Goal: Task Accomplishment & Management: Complete application form

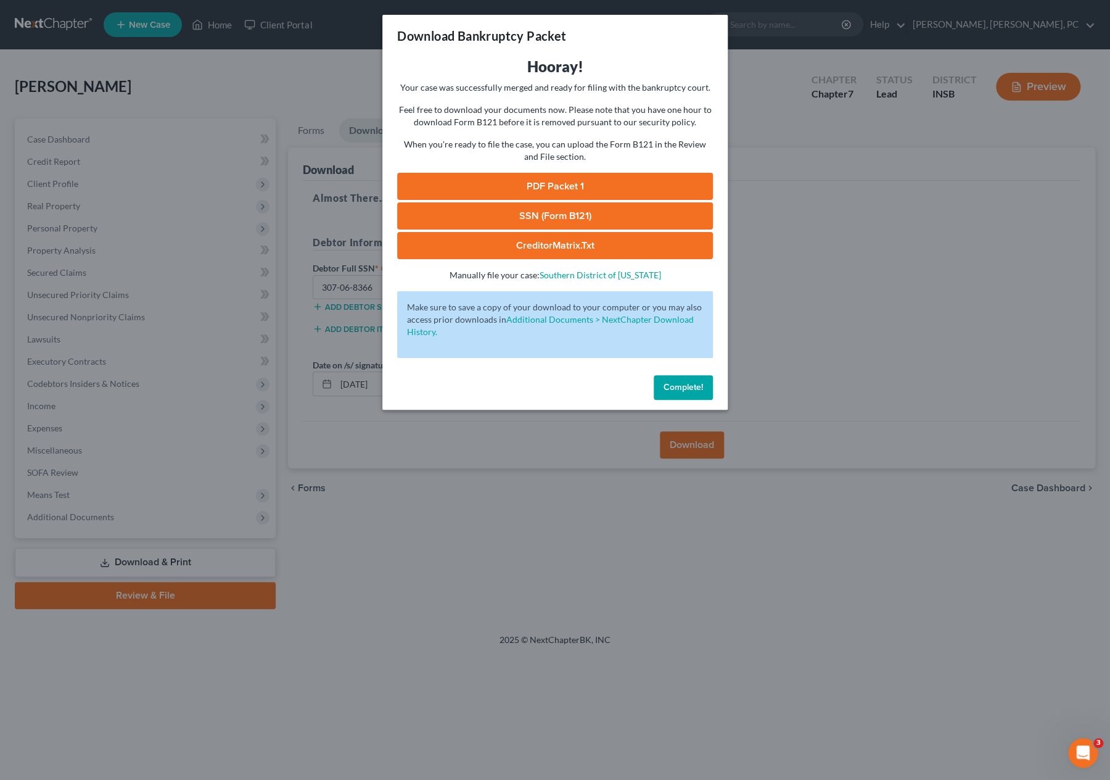
click at [490, 212] on link "SSN (Form B121)" at bounding box center [555, 215] width 316 height 27
click at [580, 208] on link "SSN (Form B121)" at bounding box center [555, 215] width 316 height 27
click at [577, 244] on link "CreditorMatrix.txt" at bounding box center [555, 245] width 316 height 27
click at [686, 387] on span "Complete!" at bounding box center [683, 387] width 39 height 10
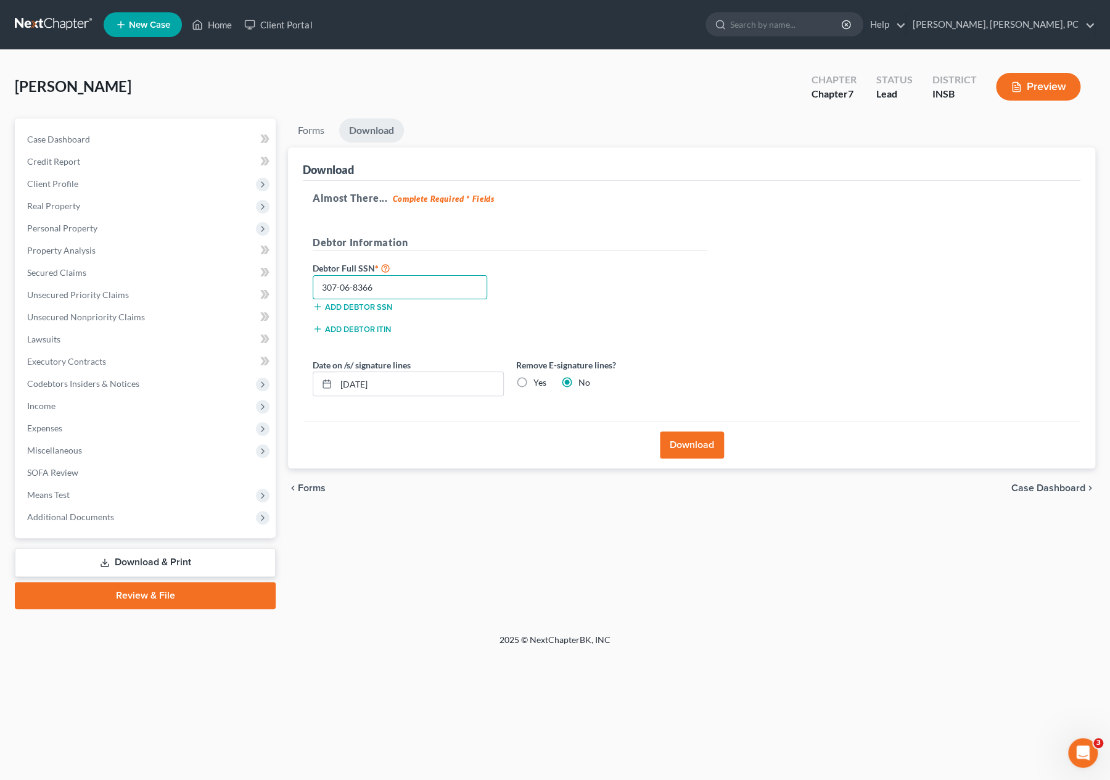
drag, startPoint x: 376, startPoint y: 286, endPoint x: 303, endPoint y: 283, distance: 72.8
click at [303, 283] on div "Almost There... Complete Required * Fields Debtor Information Debtor Full SSN *…" at bounding box center [692, 301] width 778 height 241
click at [168, 559] on link "Download & Print" at bounding box center [145, 562] width 261 height 29
click at [307, 128] on link "Forms" at bounding box center [311, 130] width 46 height 24
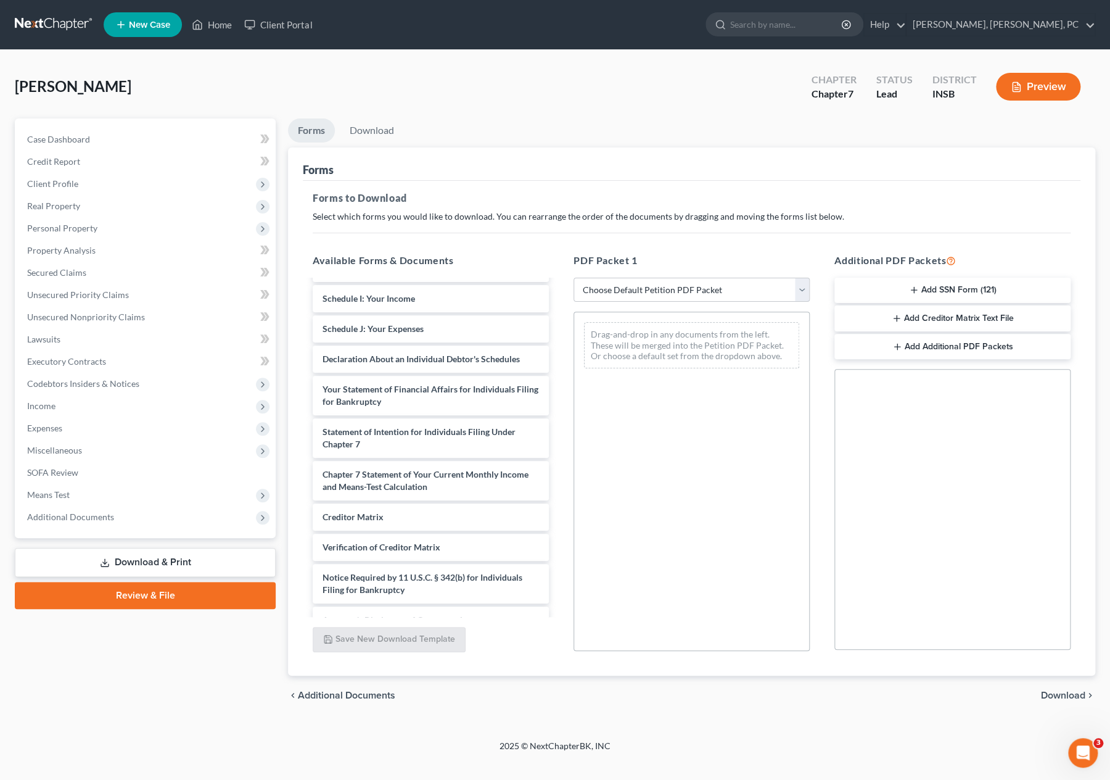
scroll to position [324, 0]
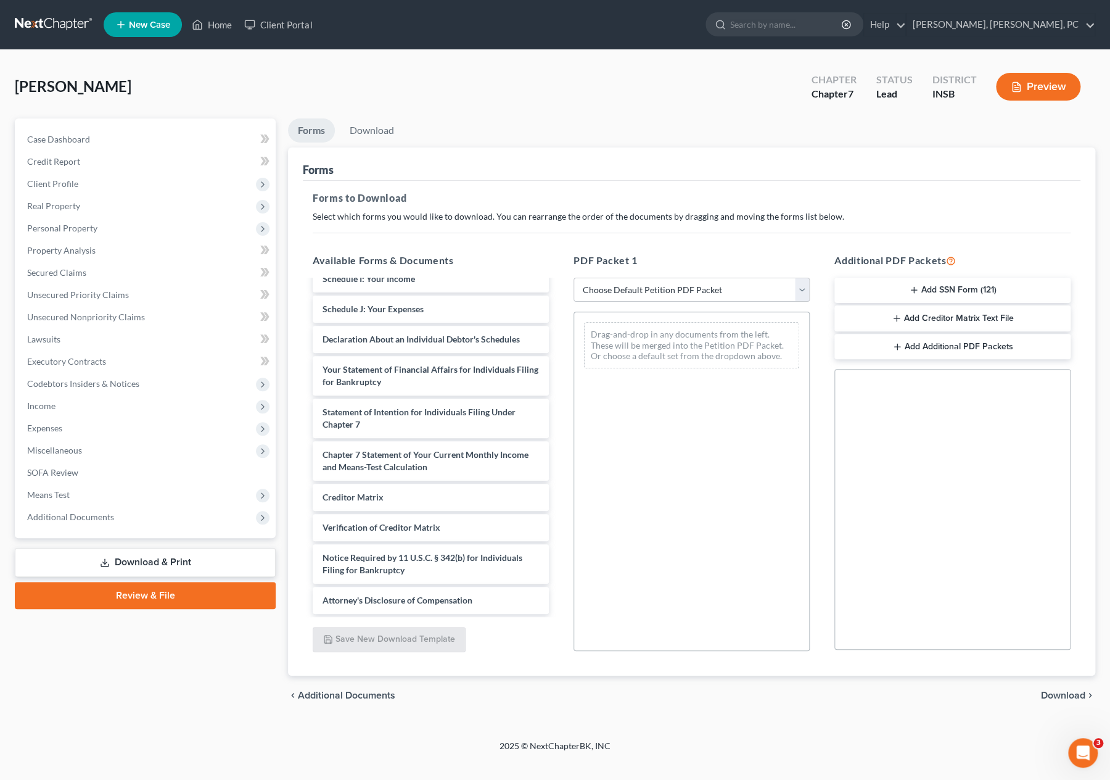
click at [407, 493] on div "Creditor Matrix" at bounding box center [431, 497] width 236 height 27
click at [959, 282] on button "Add SSN Form (121)" at bounding box center [952, 291] width 236 height 26
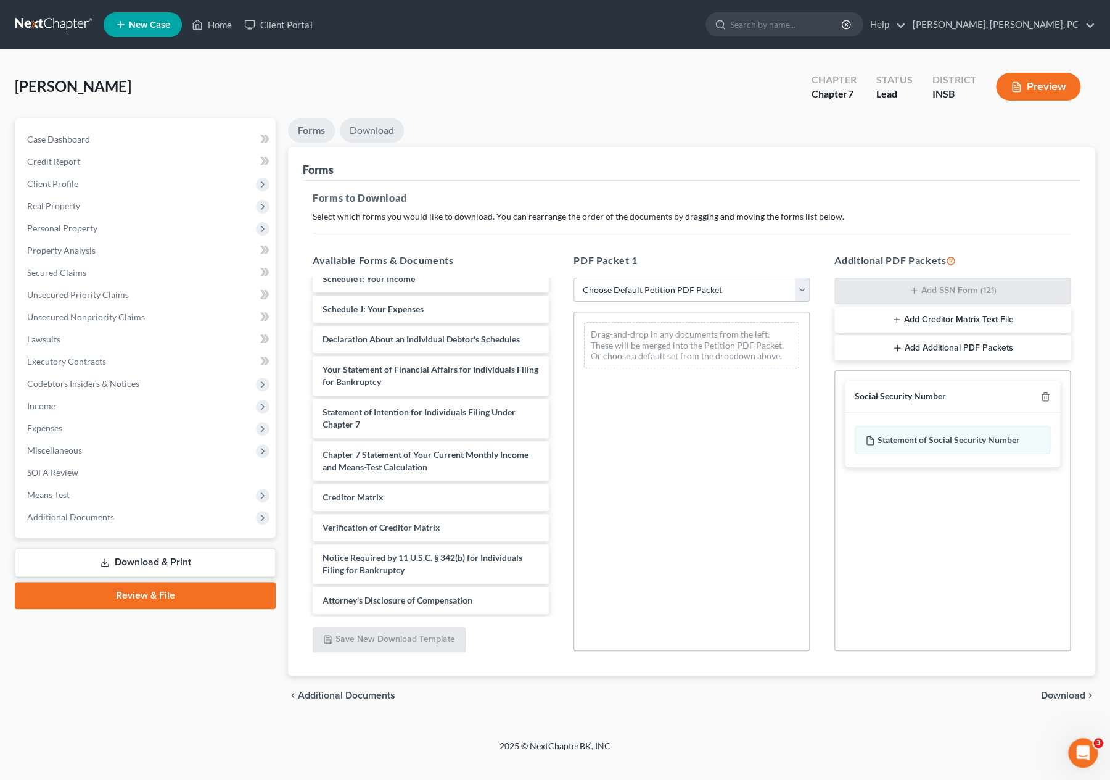
click at [376, 125] on link "Download" at bounding box center [372, 130] width 64 height 24
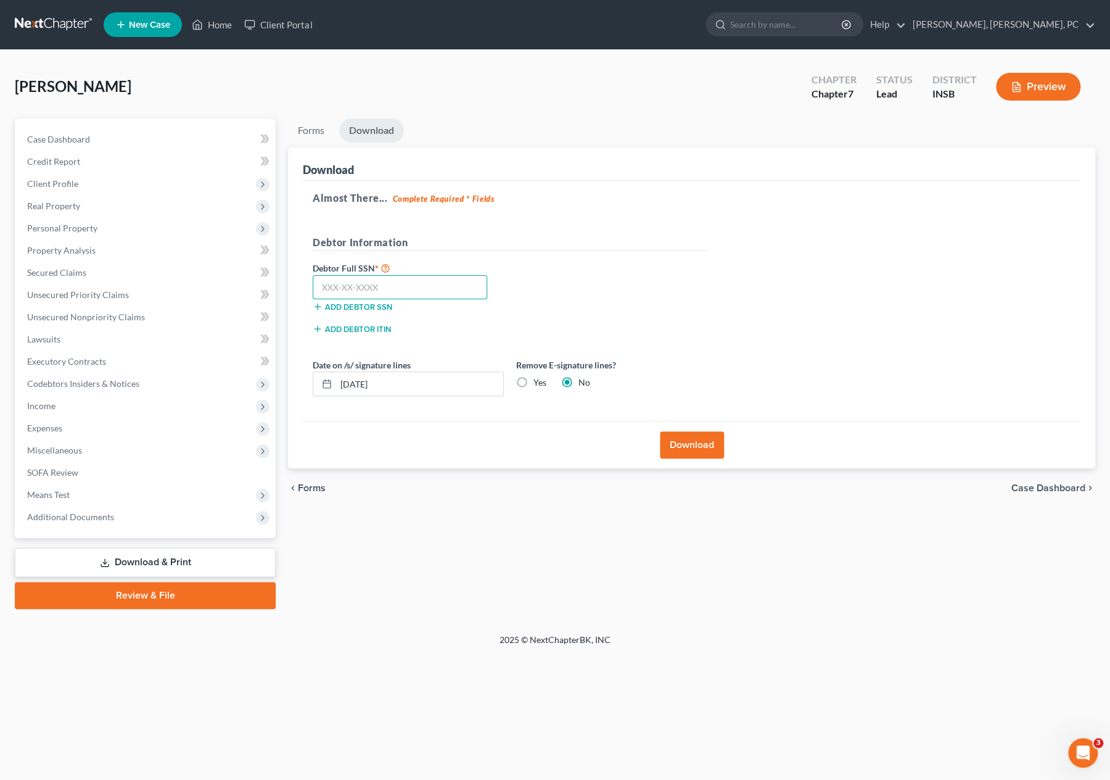
click at [374, 284] on input "text" at bounding box center [400, 287] width 175 height 25
paste input "307-06-8366"
type input "307-06-8366"
click at [675, 443] on button "Download" at bounding box center [692, 444] width 64 height 27
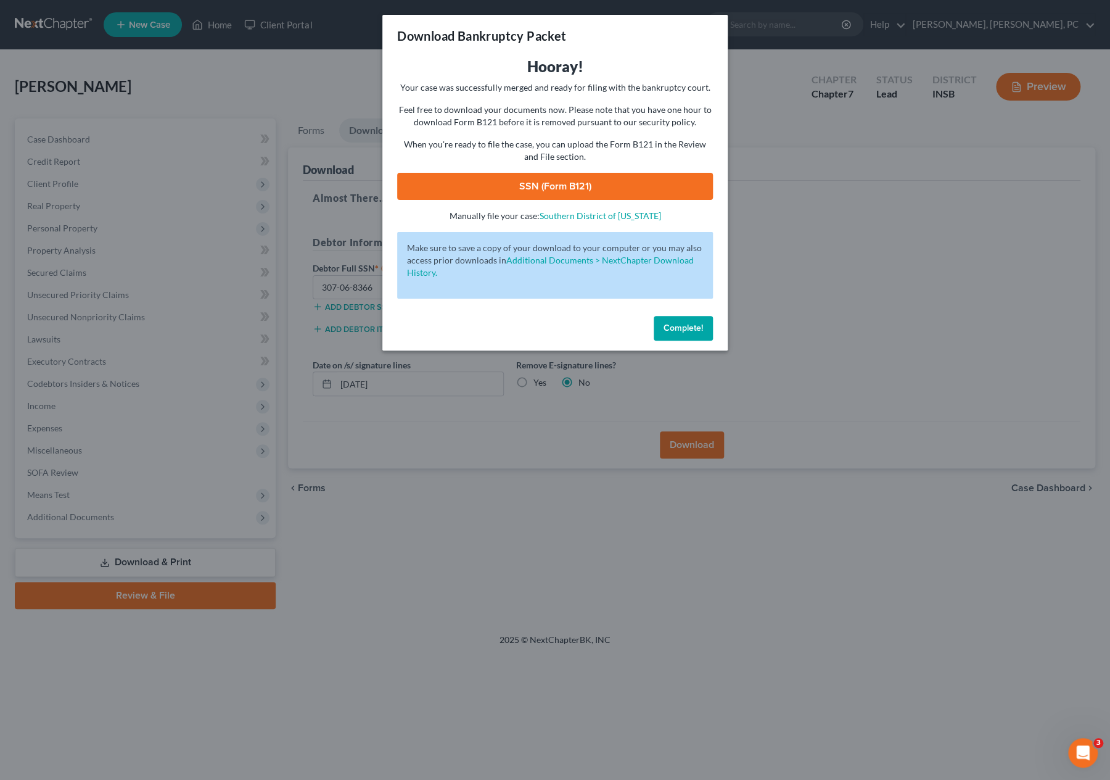
click at [563, 184] on link "SSN (Form B121)" at bounding box center [555, 186] width 316 height 27
click at [672, 337] on button "Complete!" at bounding box center [683, 328] width 59 height 25
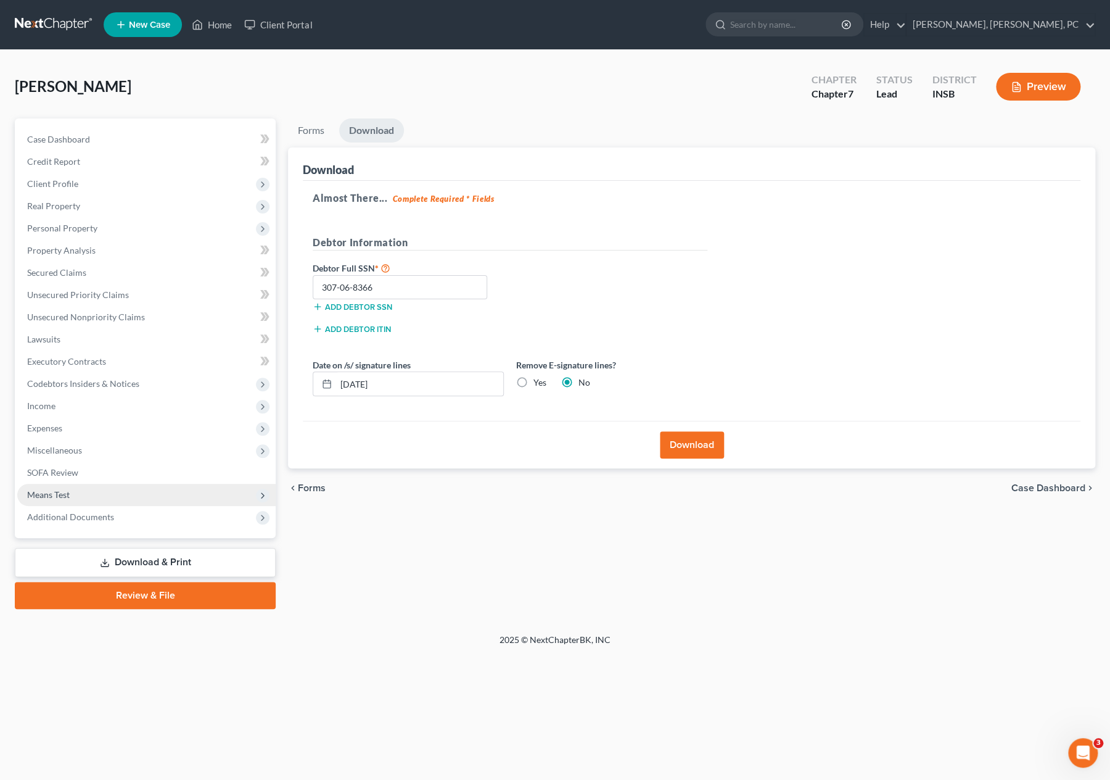
click at [120, 498] on span "Means Test" at bounding box center [146, 495] width 258 height 22
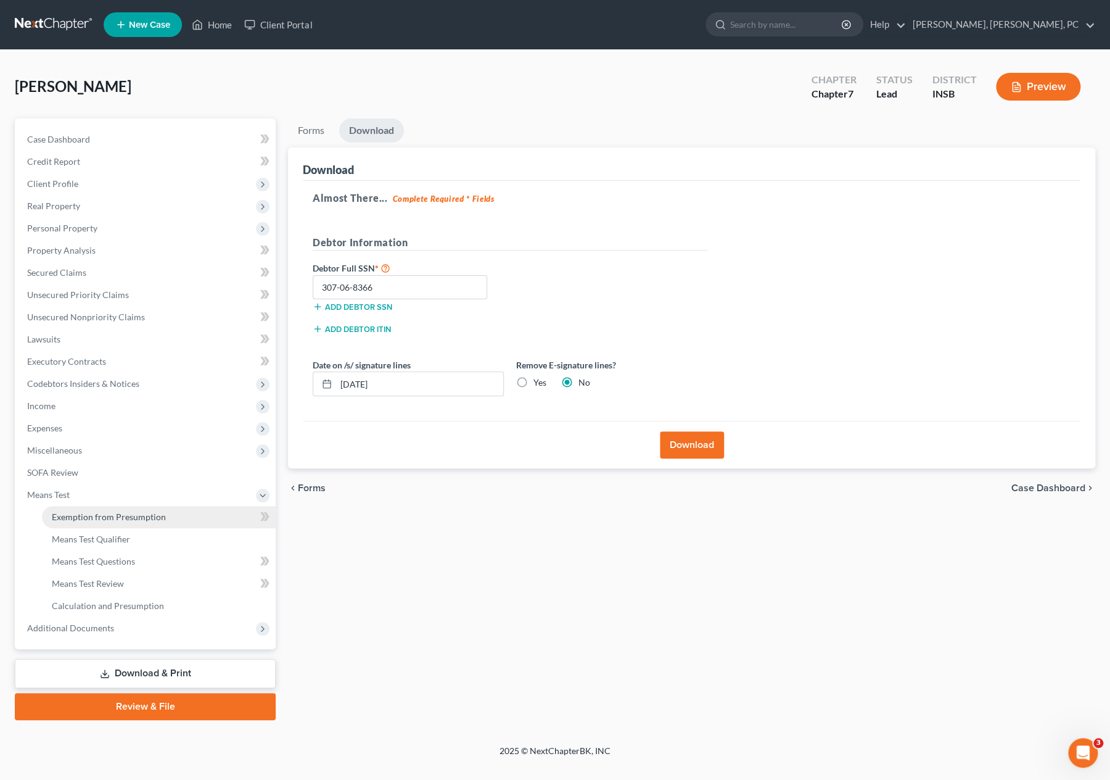
click at [132, 513] on span "Exemption from Presumption" at bounding box center [109, 516] width 114 height 10
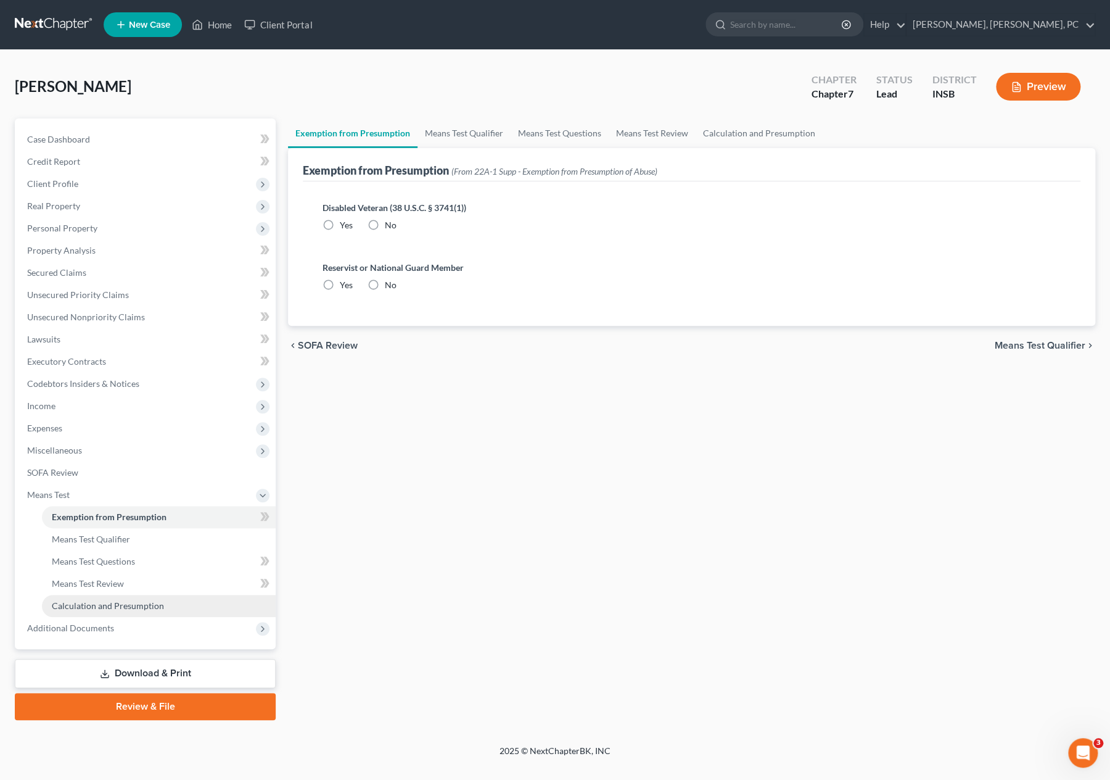
click at [136, 601] on span "Calculation and Presumption" at bounding box center [108, 605] width 112 height 10
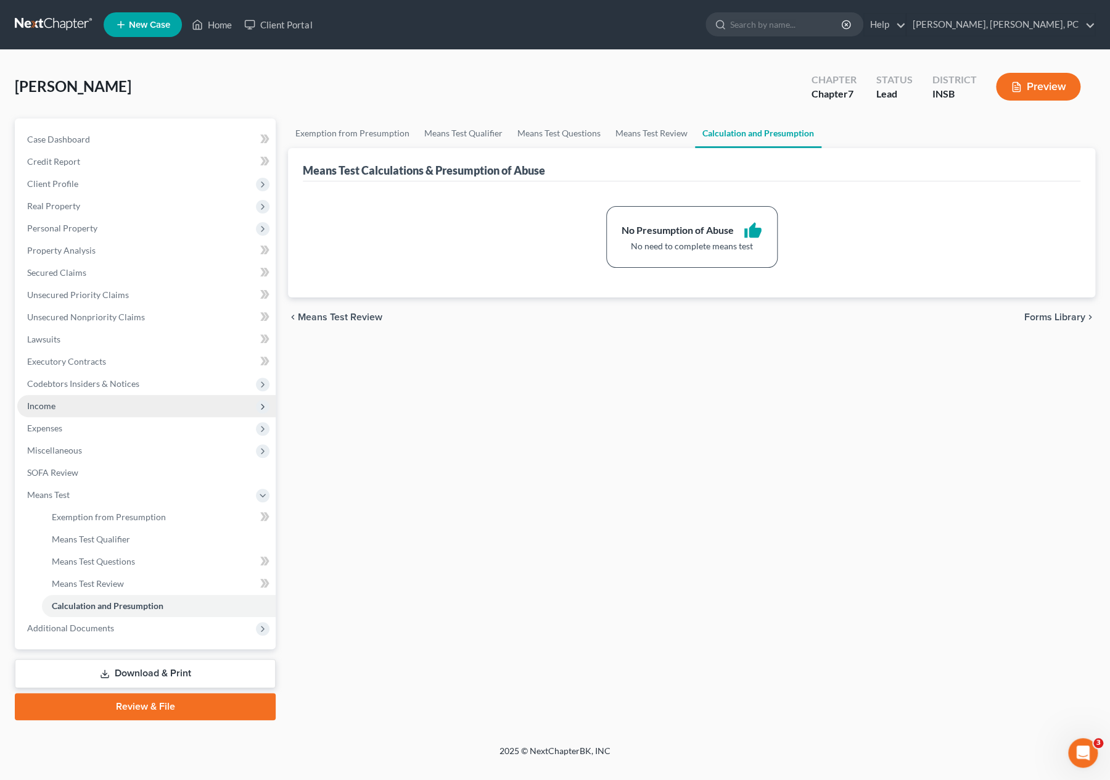
click at [105, 407] on span "Income" at bounding box center [146, 406] width 258 height 22
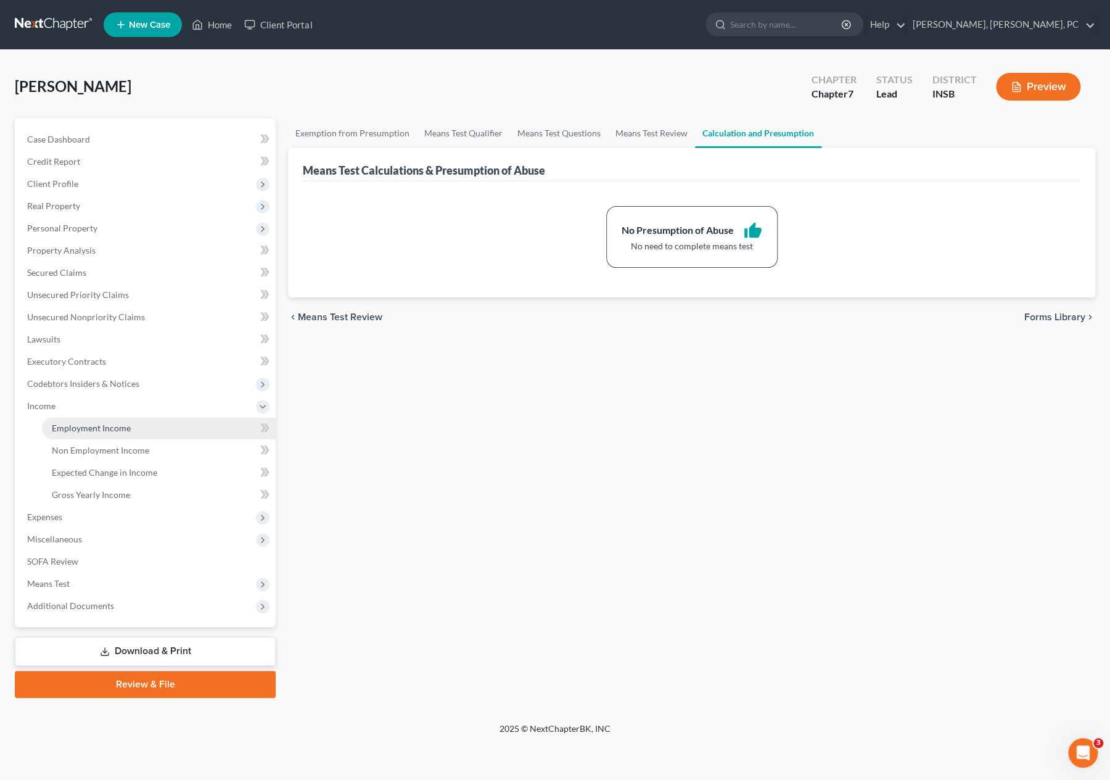
click at [106, 426] on span "Employment Income" at bounding box center [91, 427] width 79 height 10
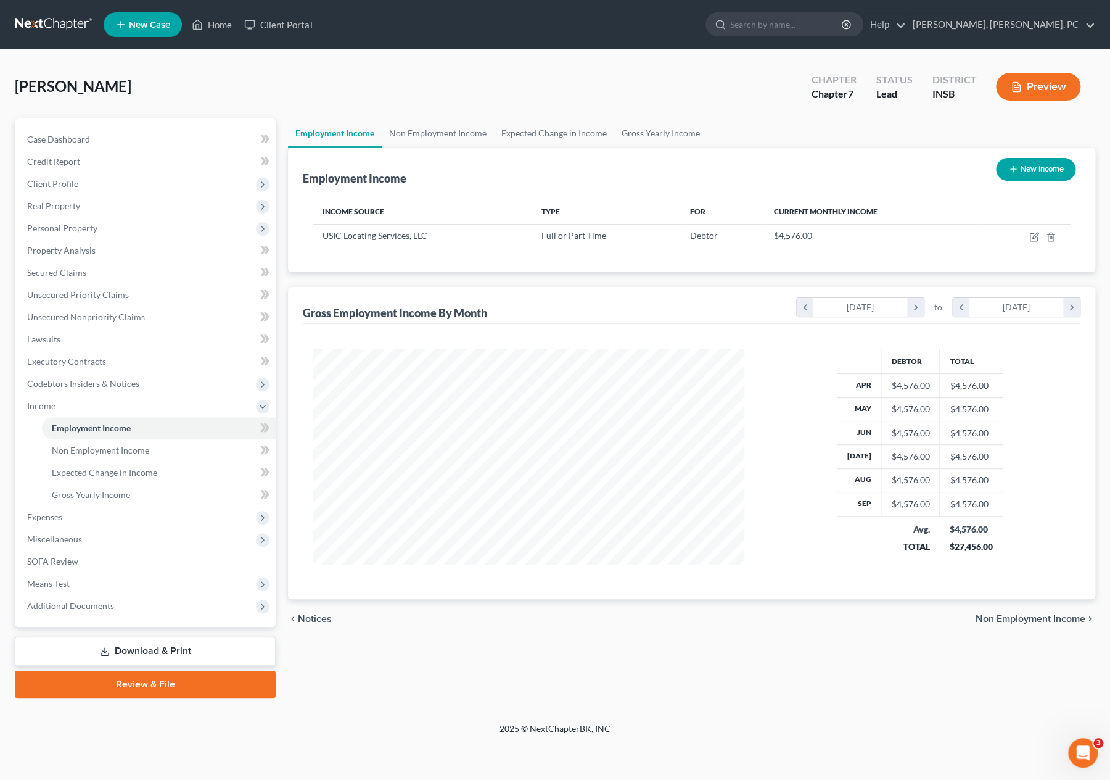
scroll to position [220, 456]
click at [1030, 237] on icon "button" at bounding box center [1033, 237] width 7 height 7
select select "0"
select select "15"
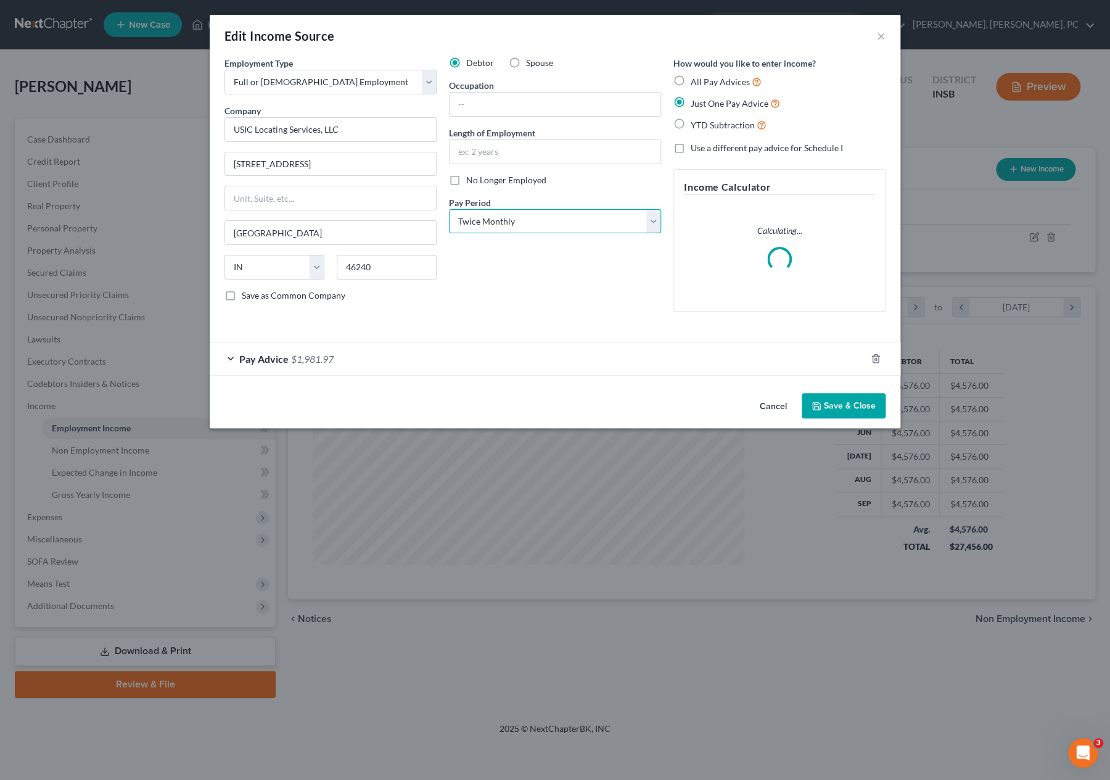
click at [488, 217] on select "Select Monthly Twice Monthly Every Other Week Weekly" at bounding box center [555, 221] width 212 height 25
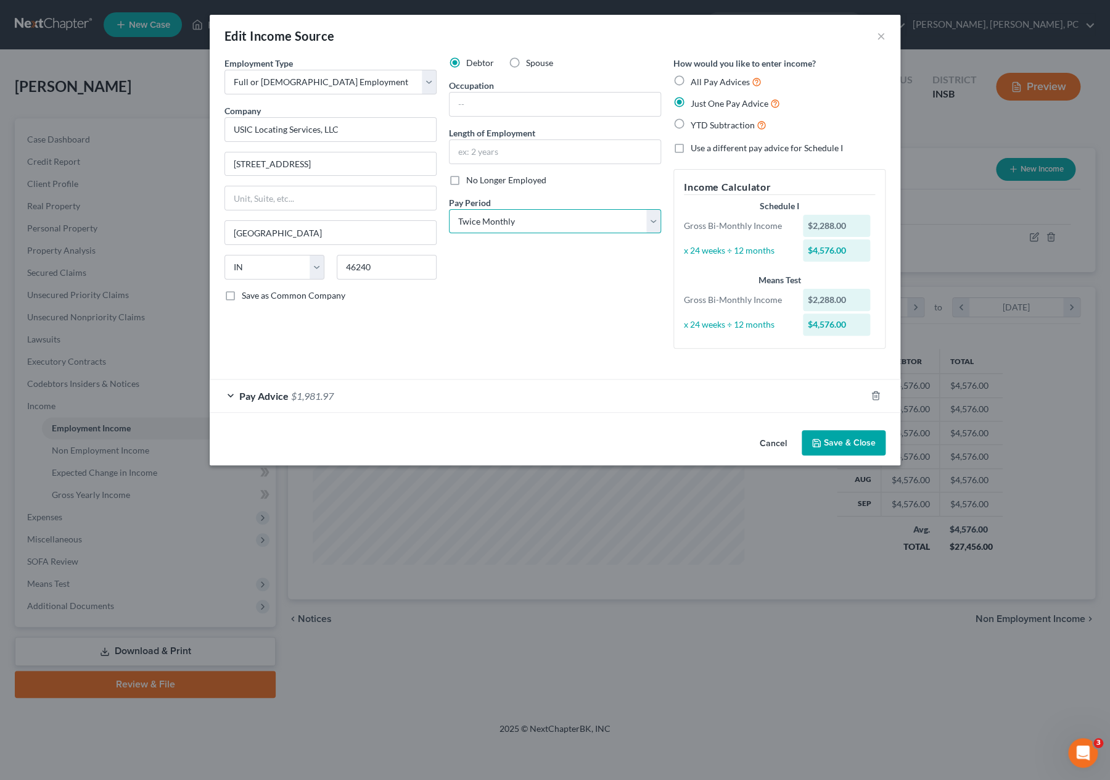
select select "2"
click at [449, 209] on select "Select Monthly Twice Monthly Every Other Week Weekly" at bounding box center [555, 221] width 212 height 25
click at [852, 443] on button "Save & Close" at bounding box center [844, 443] width 84 height 26
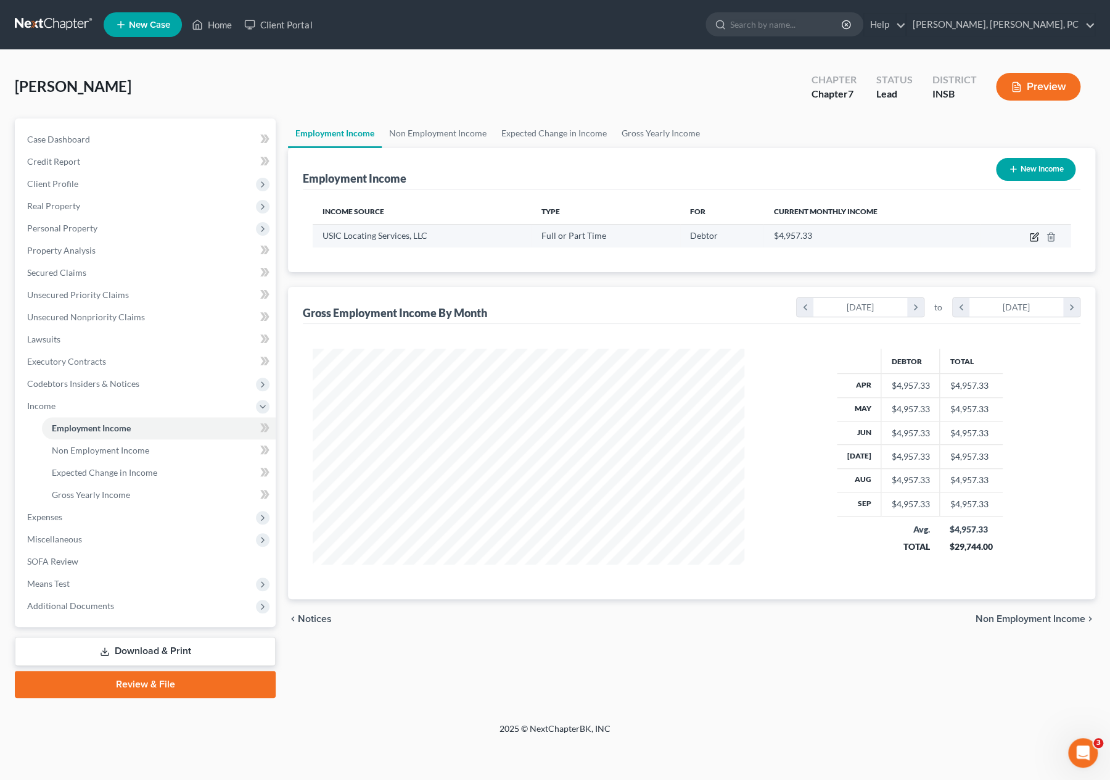
click at [1034, 237] on icon "button" at bounding box center [1035, 236] width 6 height 6
select select "0"
select select "15"
select select "2"
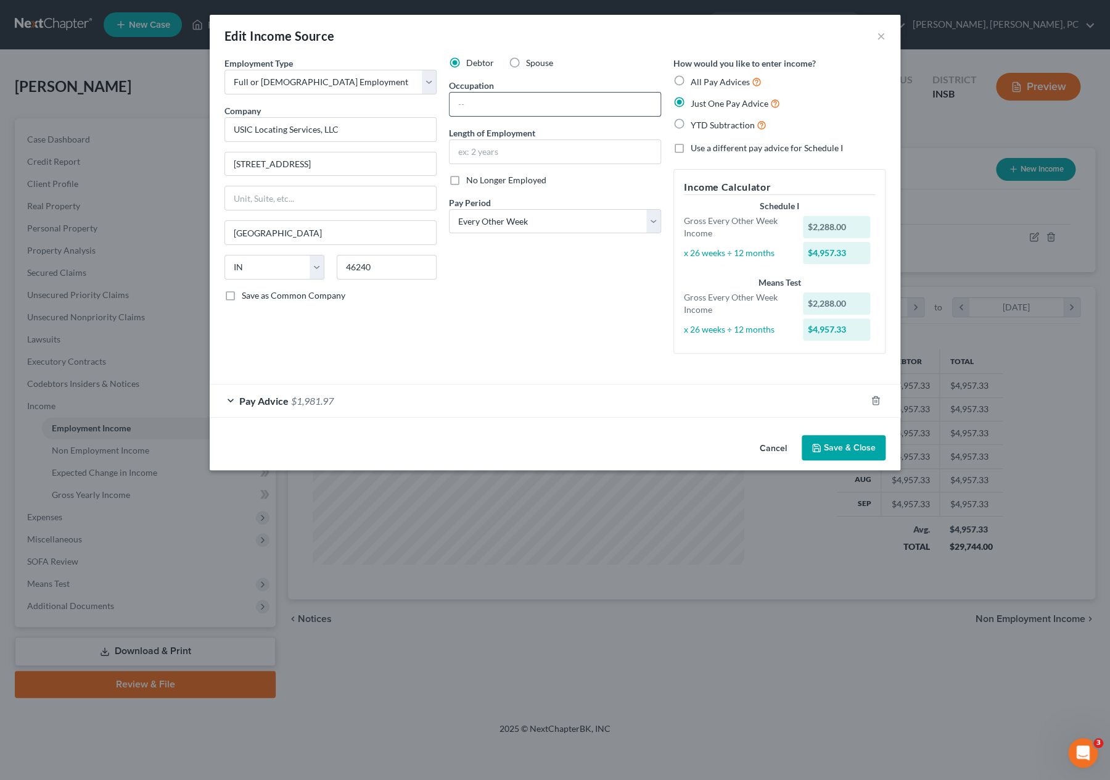
click at [494, 106] on input "text" at bounding box center [555, 104] width 211 height 23
type input "field support"
click at [480, 218] on select "Select Monthly Twice Monthly Every Other Week Weekly" at bounding box center [555, 221] width 212 height 25
select select "1"
click at [449, 209] on select "Select Monthly Twice Monthly Every Other Week Weekly" at bounding box center [555, 221] width 212 height 25
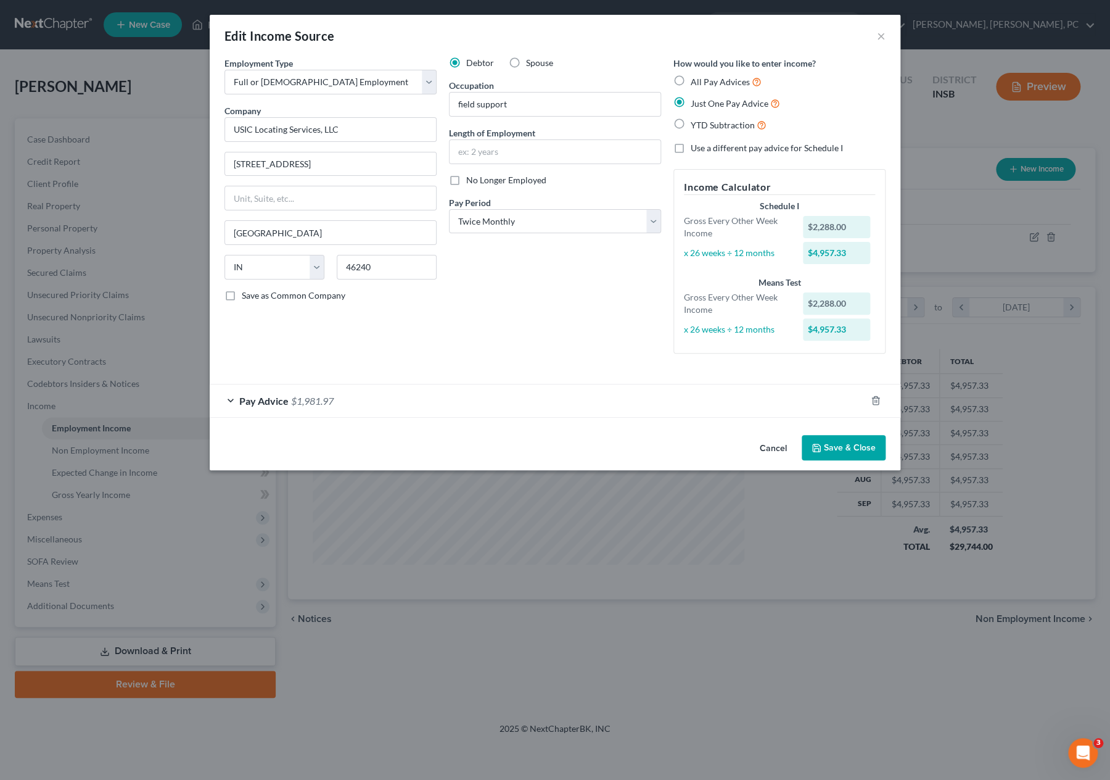
click at [834, 447] on button "Save & Close" at bounding box center [844, 448] width 84 height 26
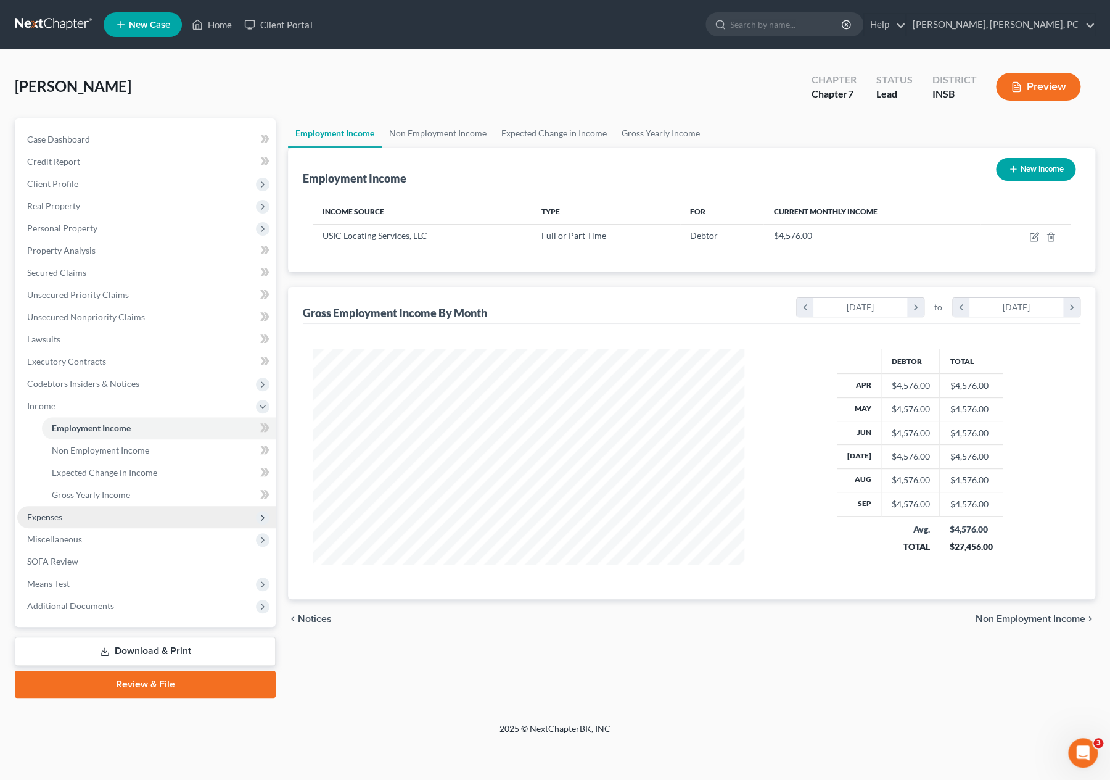
click at [125, 508] on span "Expenses" at bounding box center [146, 517] width 258 height 22
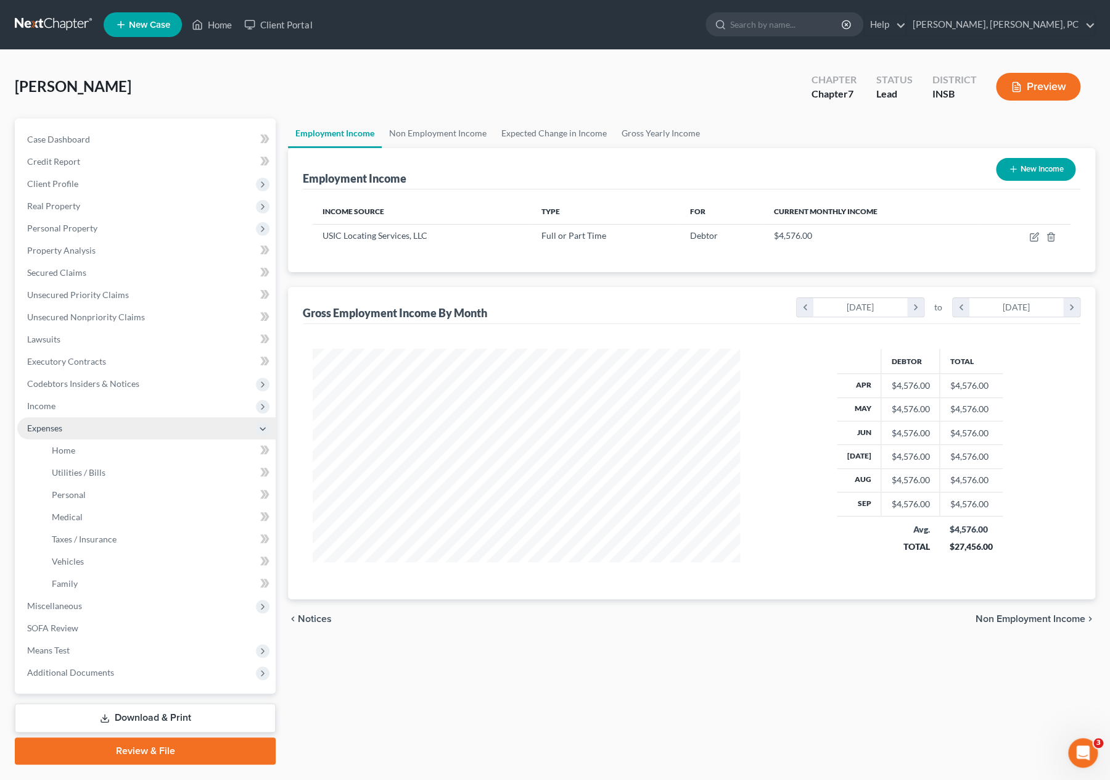
scroll to position [616543, 616311]
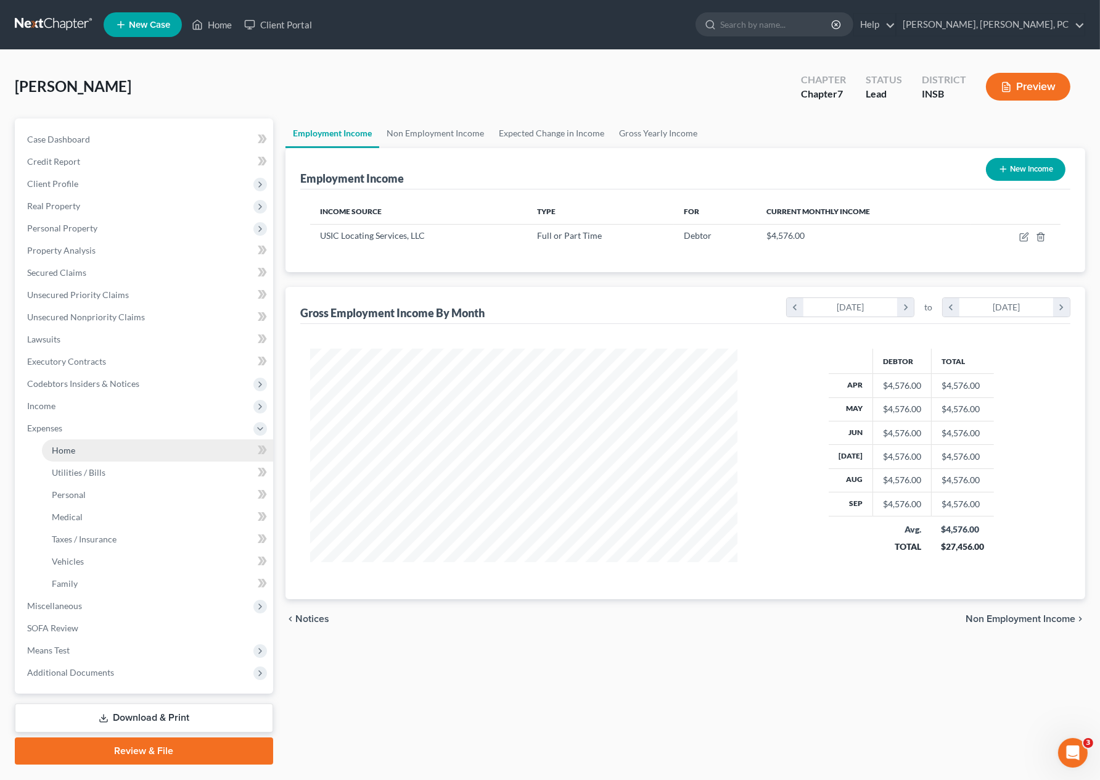
click at [105, 446] on link "Home" at bounding box center [157, 450] width 231 height 22
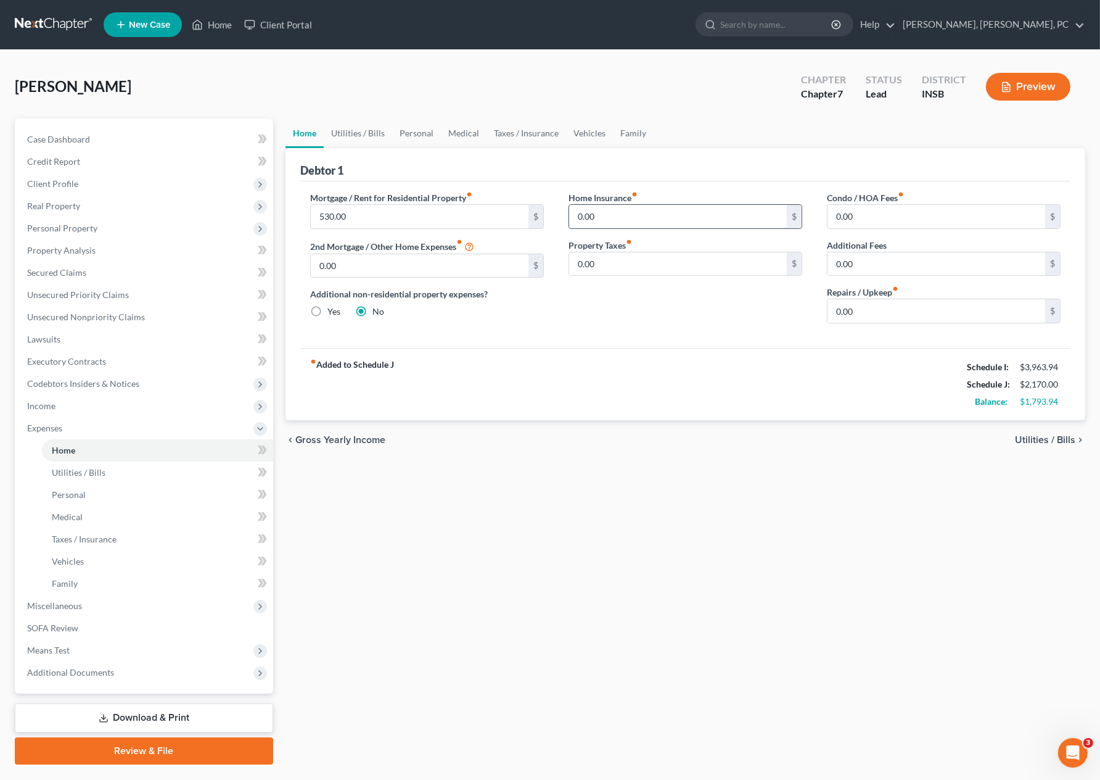
click at [599, 217] on input "0.00" at bounding box center [678, 216] width 218 height 23
type input "75"
click at [344, 130] on link "Utilities / Bills" at bounding box center [358, 133] width 68 height 30
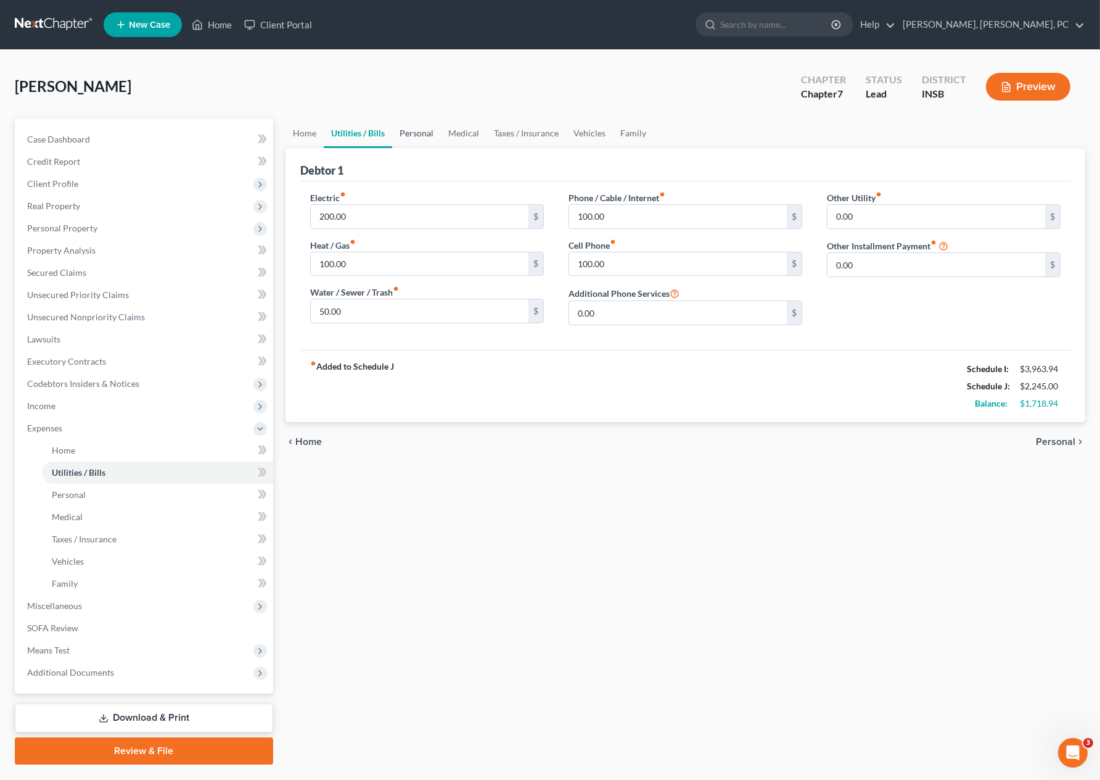
click at [407, 132] on link "Personal" at bounding box center [416, 133] width 49 height 30
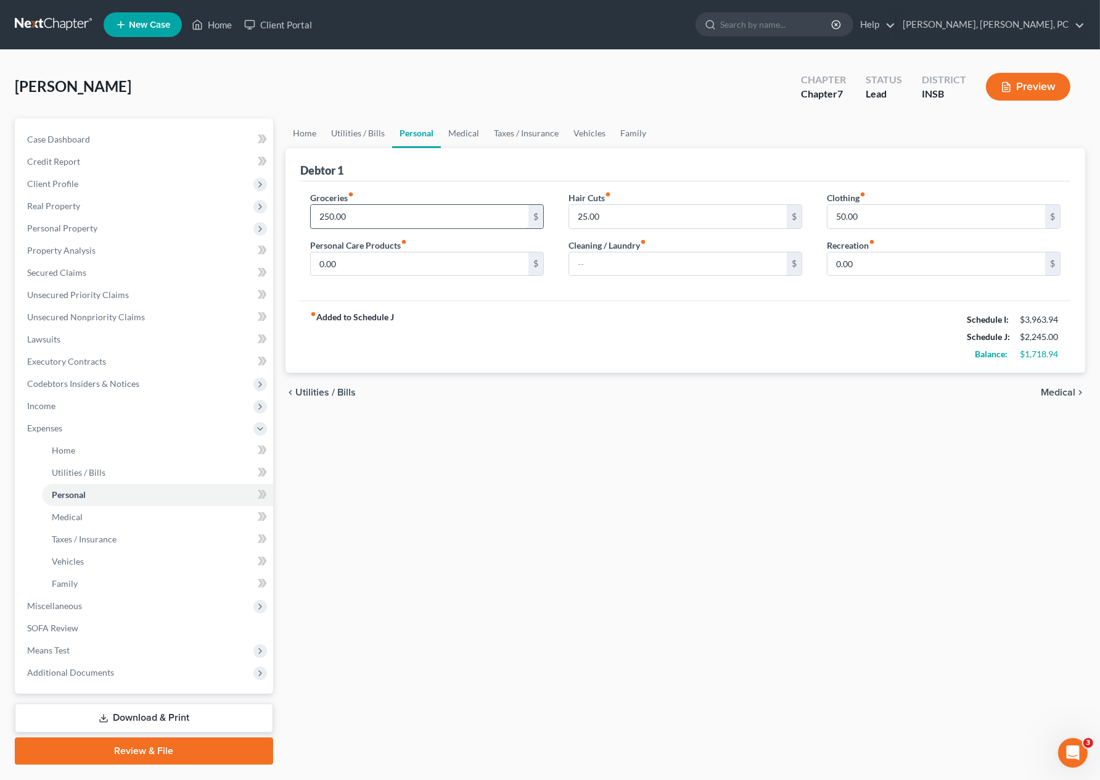
click at [322, 215] on input "250.00" at bounding box center [420, 216] width 218 height 23
type input "500"
click at [326, 262] on input "0.00" at bounding box center [420, 263] width 218 height 23
type input "50"
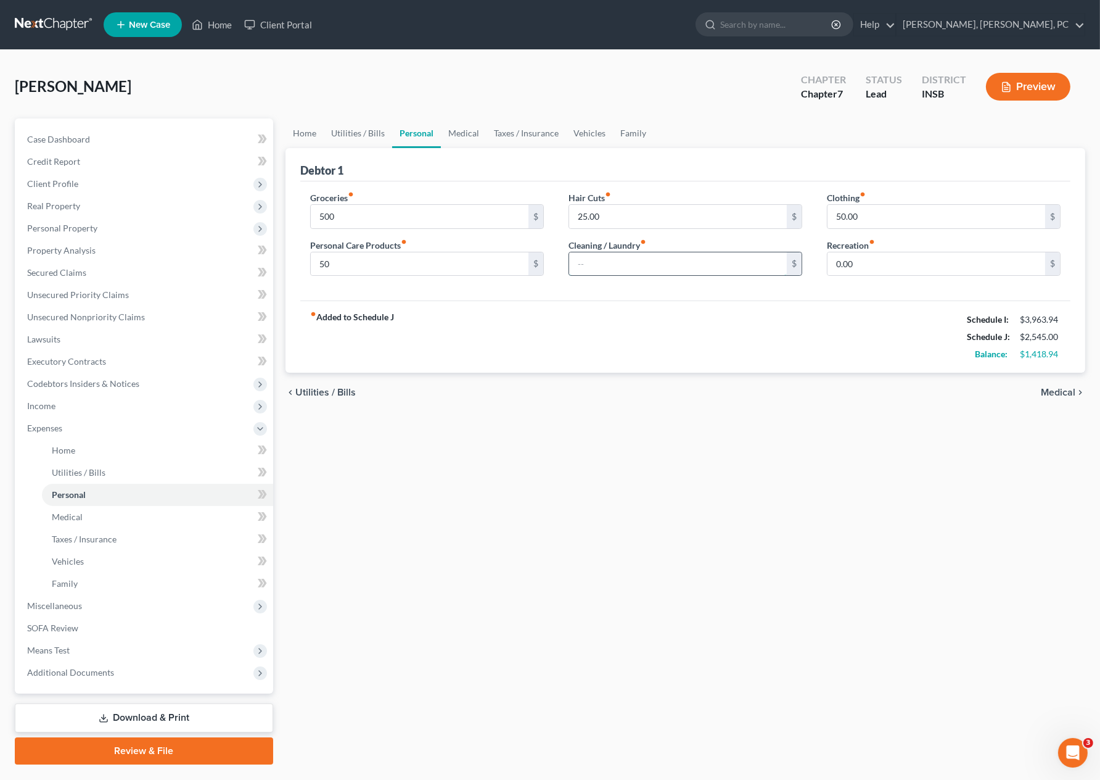
click at [585, 269] on input "text" at bounding box center [678, 263] width 218 height 23
type input "25"
click at [842, 268] on input "0.00" at bounding box center [937, 263] width 218 height 23
type input "100"
click at [473, 132] on link "Medical" at bounding box center [464, 133] width 46 height 30
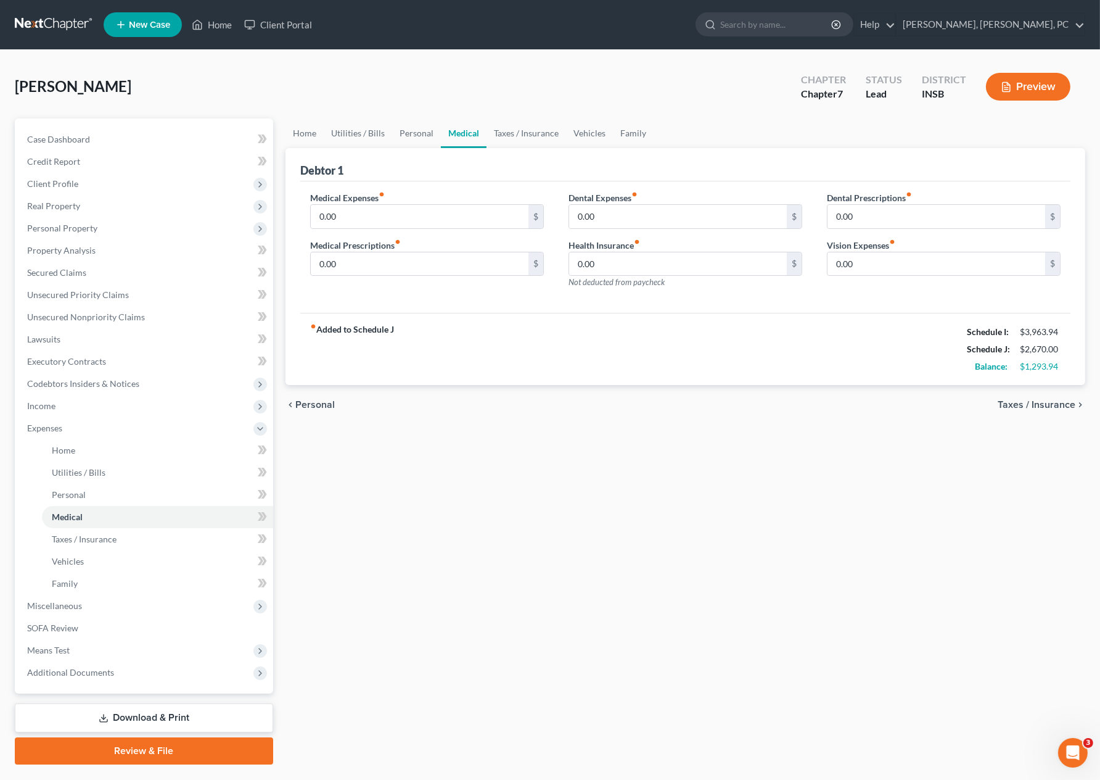
click at [550, 444] on div "Home Utilities / Bills Personal Medical Taxes / Insurance Vehicles Family Debto…" at bounding box center [685, 441] width 812 height 646
click at [336, 211] on input "0.00" at bounding box center [420, 216] width 218 height 23
type input "50"
click at [582, 214] on input "0.00" at bounding box center [678, 216] width 218 height 23
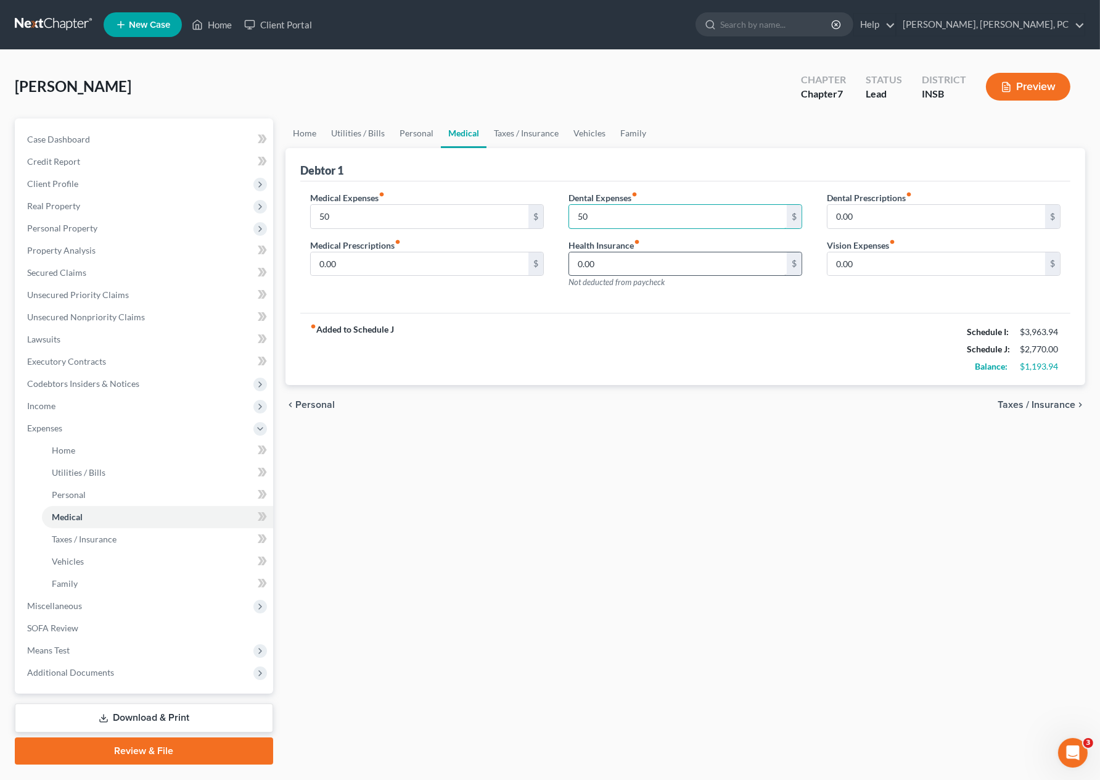
type input "50"
click at [595, 258] on input "0.00" at bounding box center [678, 263] width 218 height 23
type input "250"
click at [517, 133] on link "Taxes / Insurance" at bounding box center [527, 133] width 80 height 30
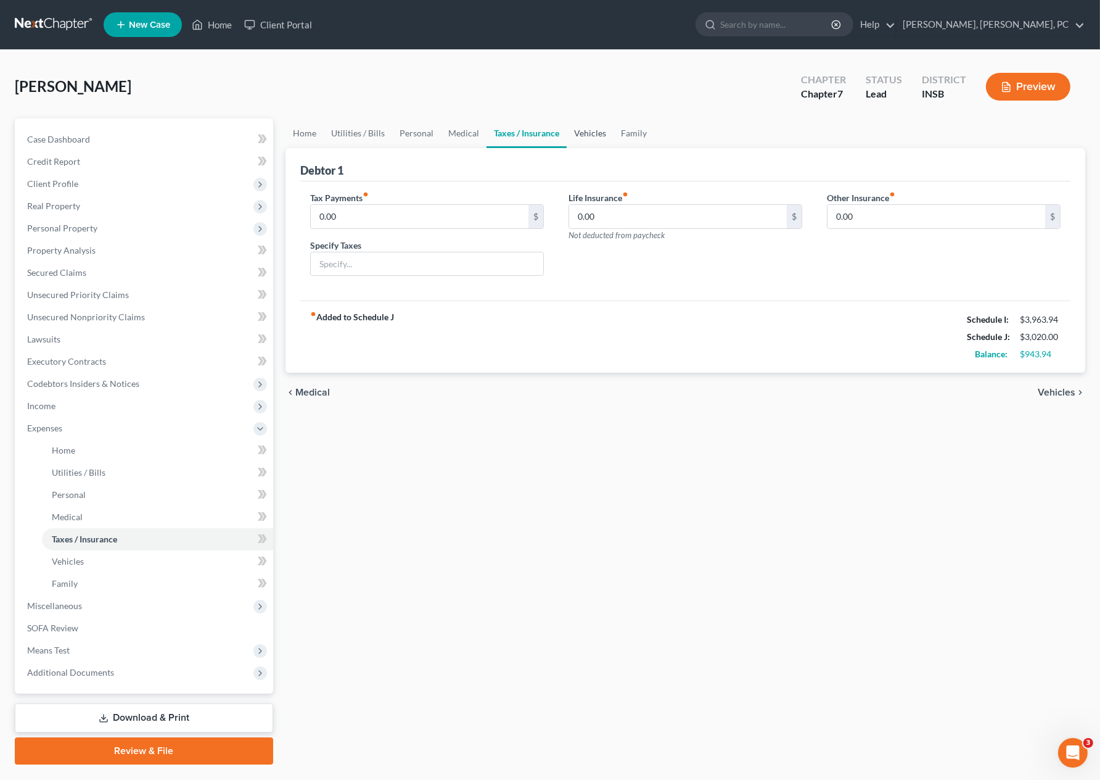
click at [585, 131] on link "Vehicles" at bounding box center [590, 133] width 47 height 30
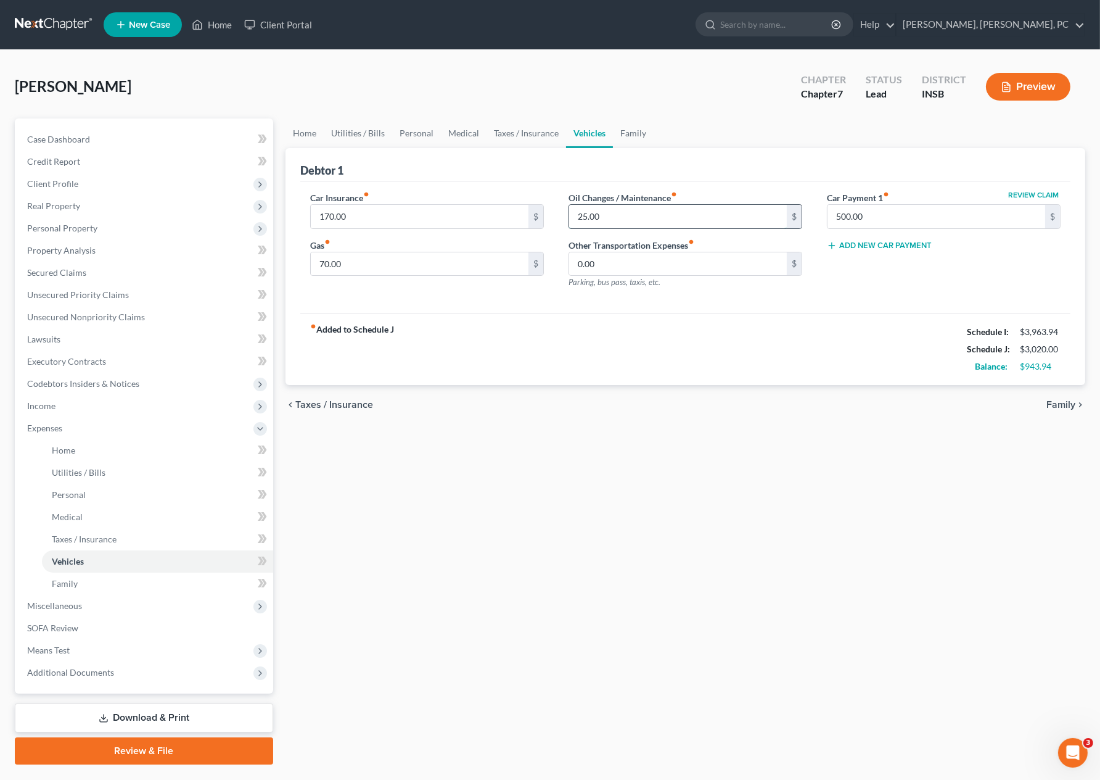
click at [580, 213] on input "25.00" at bounding box center [678, 216] width 218 height 23
type input "50"
click at [366, 263] on input "70.00" at bounding box center [420, 263] width 218 height 23
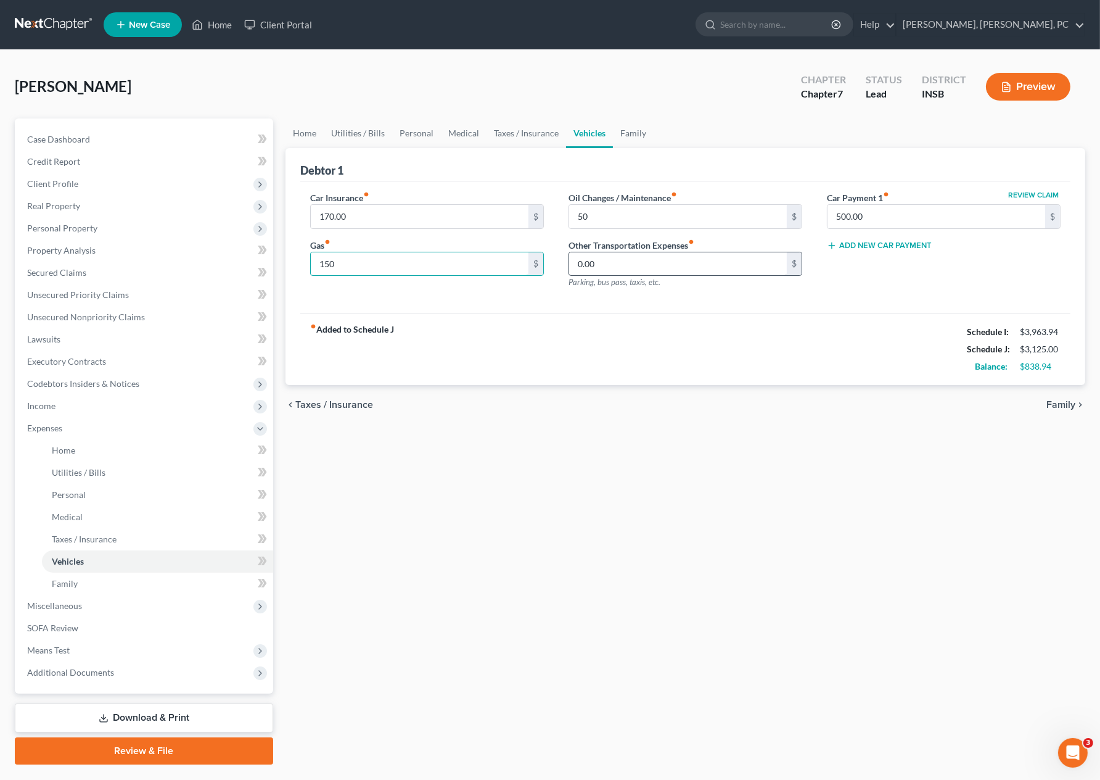
type input "150"
click at [589, 261] on input "0.00" at bounding box center [678, 263] width 218 height 23
type input "100"
click at [627, 130] on link "Family" at bounding box center [633, 133] width 41 height 30
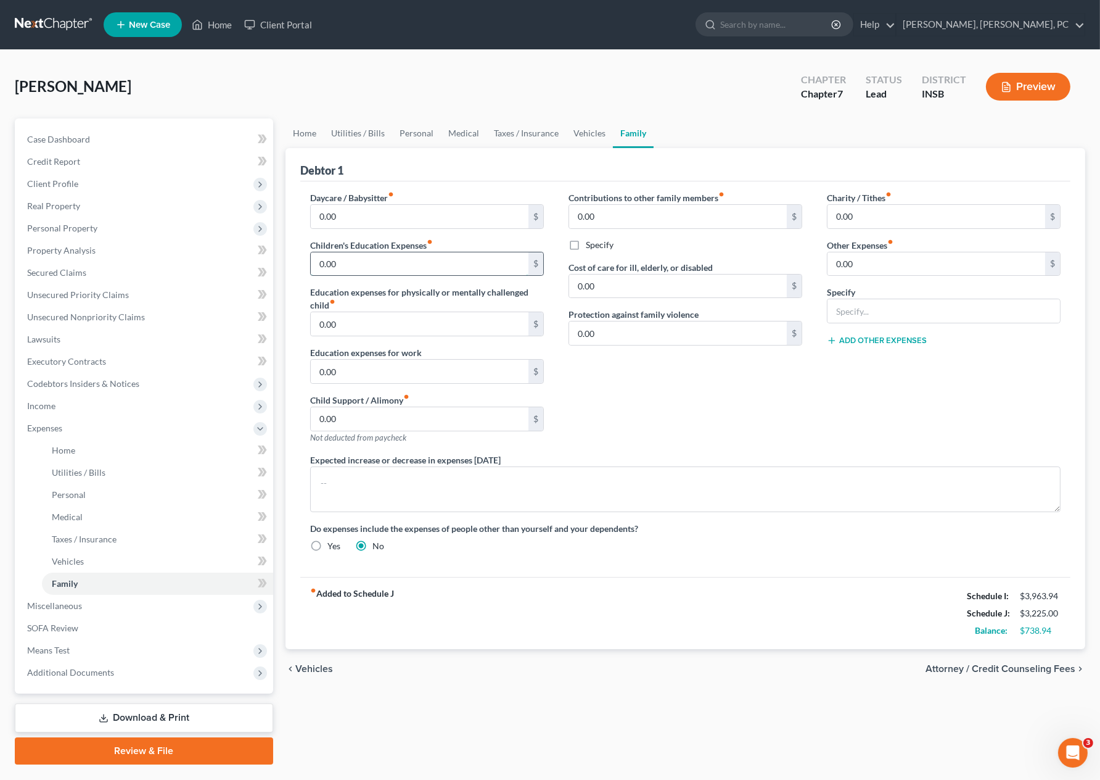
click at [414, 263] on input "0.00" at bounding box center [420, 263] width 218 height 23
click at [89, 399] on span "Income" at bounding box center [145, 406] width 256 height 22
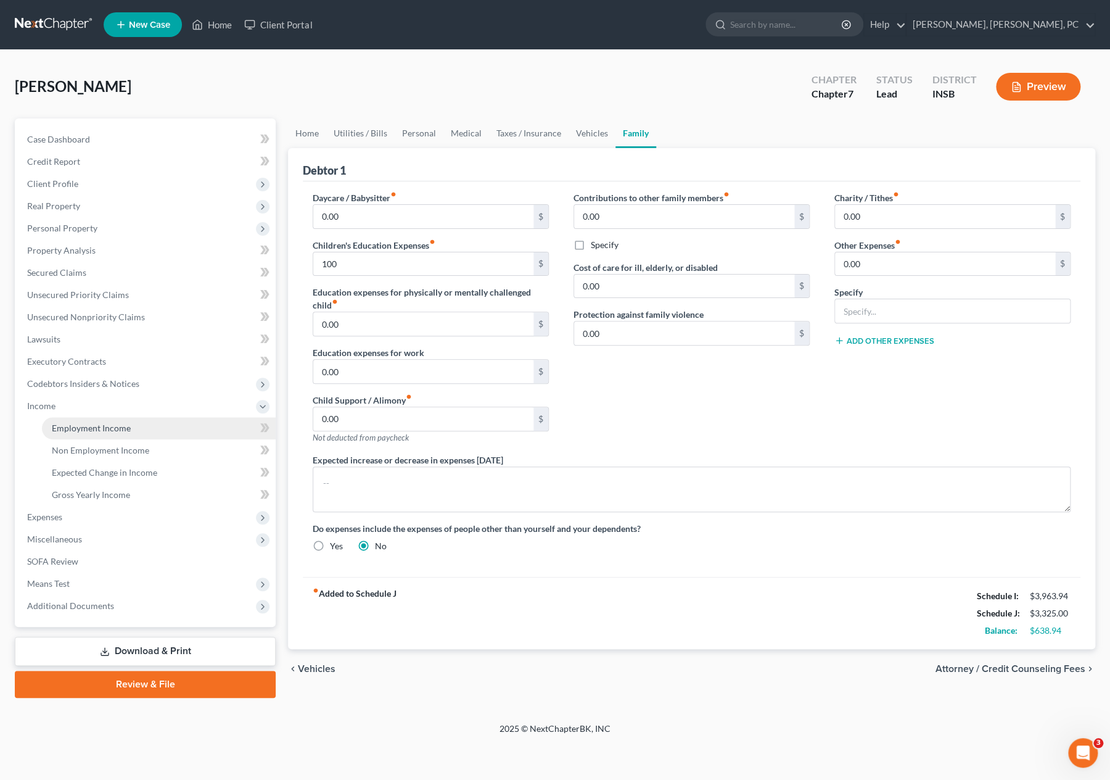
click at [89, 434] on link "Employment Income" at bounding box center [159, 428] width 234 height 22
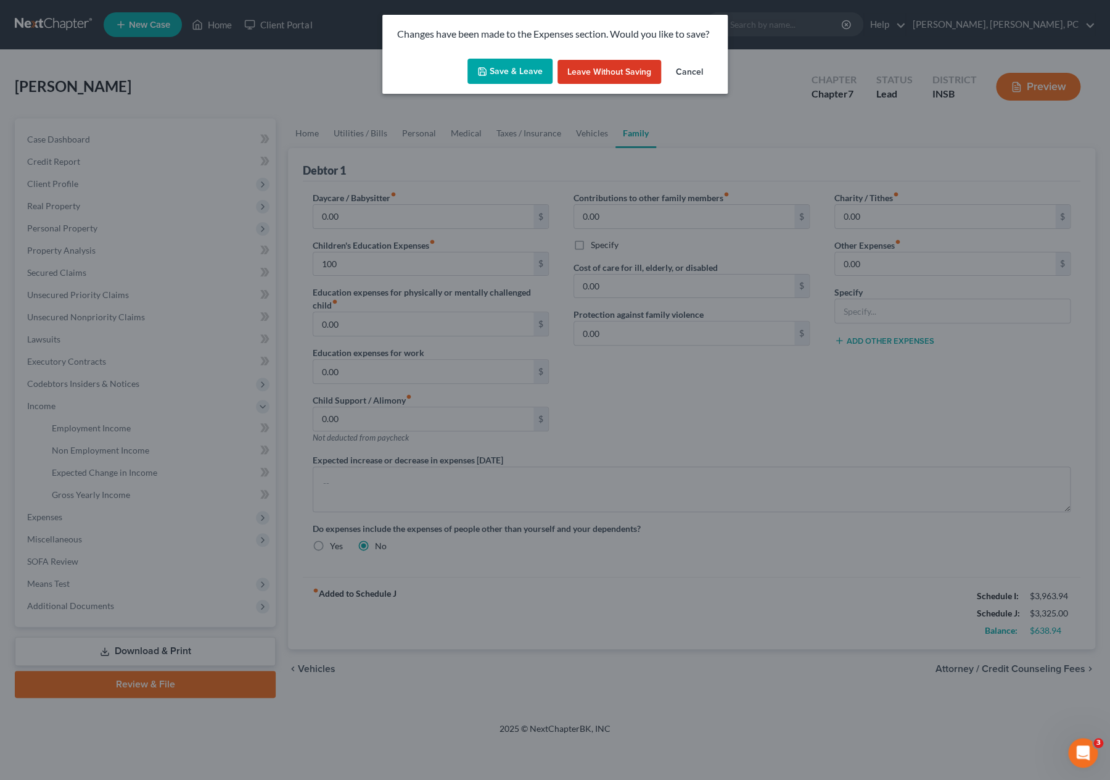
click at [501, 76] on button "Save & Leave" at bounding box center [510, 72] width 85 height 26
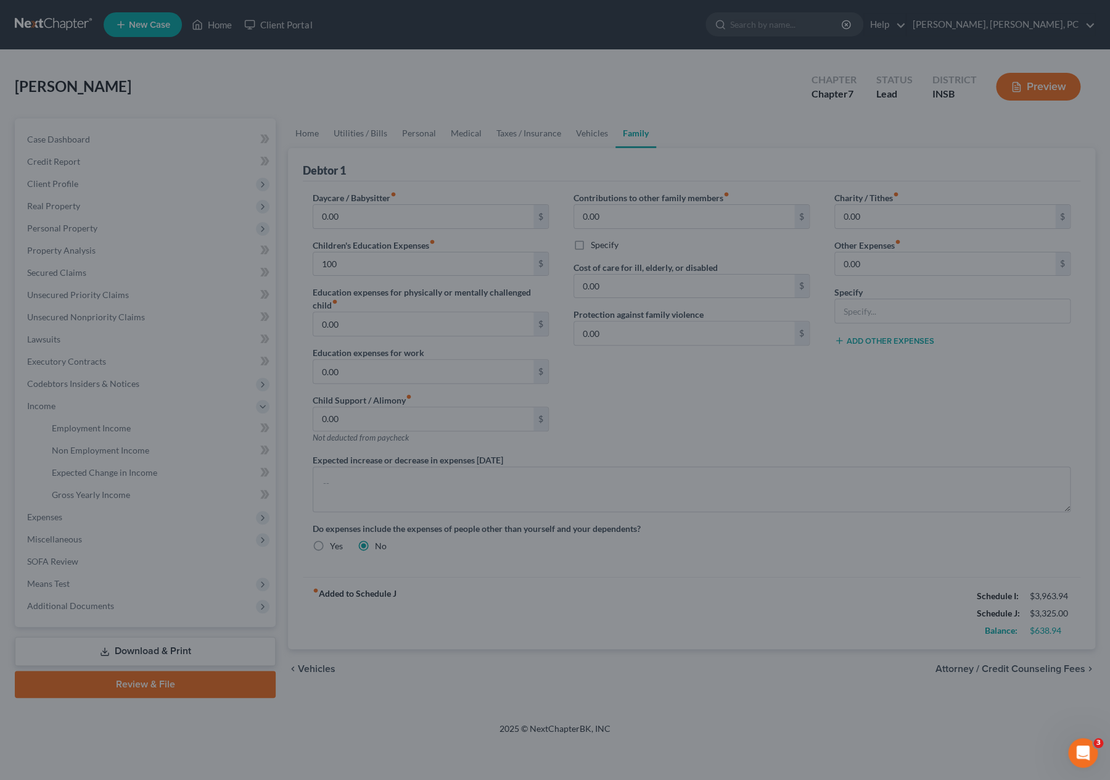
type input "100.00"
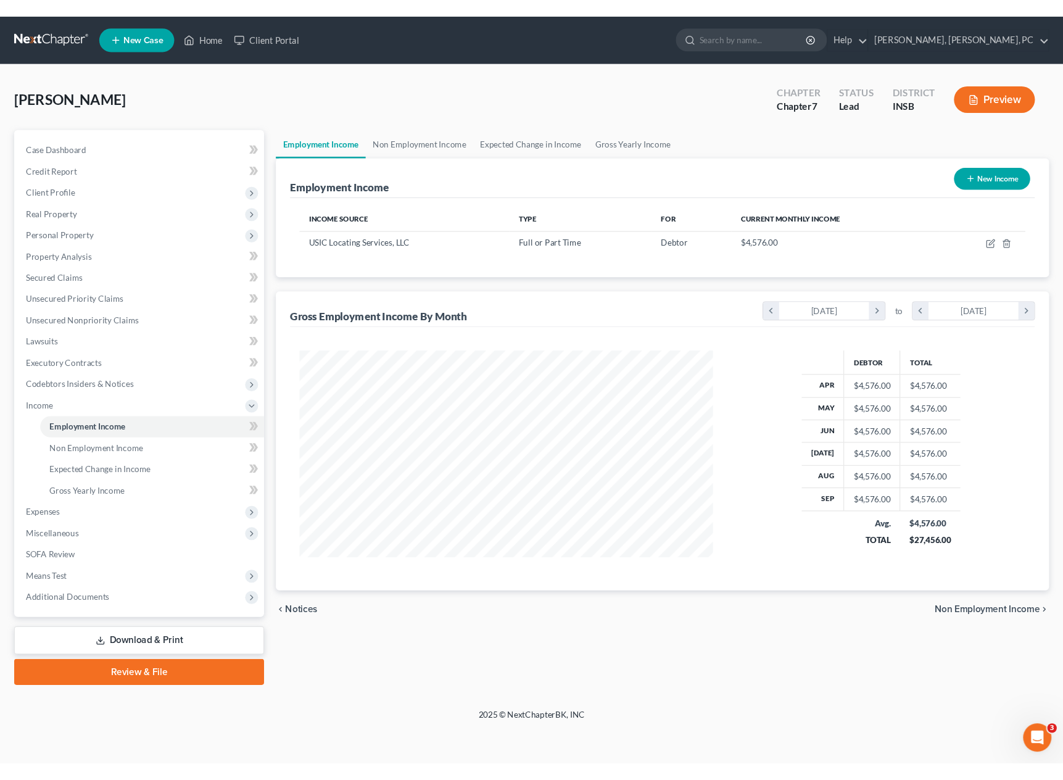
scroll to position [220, 456]
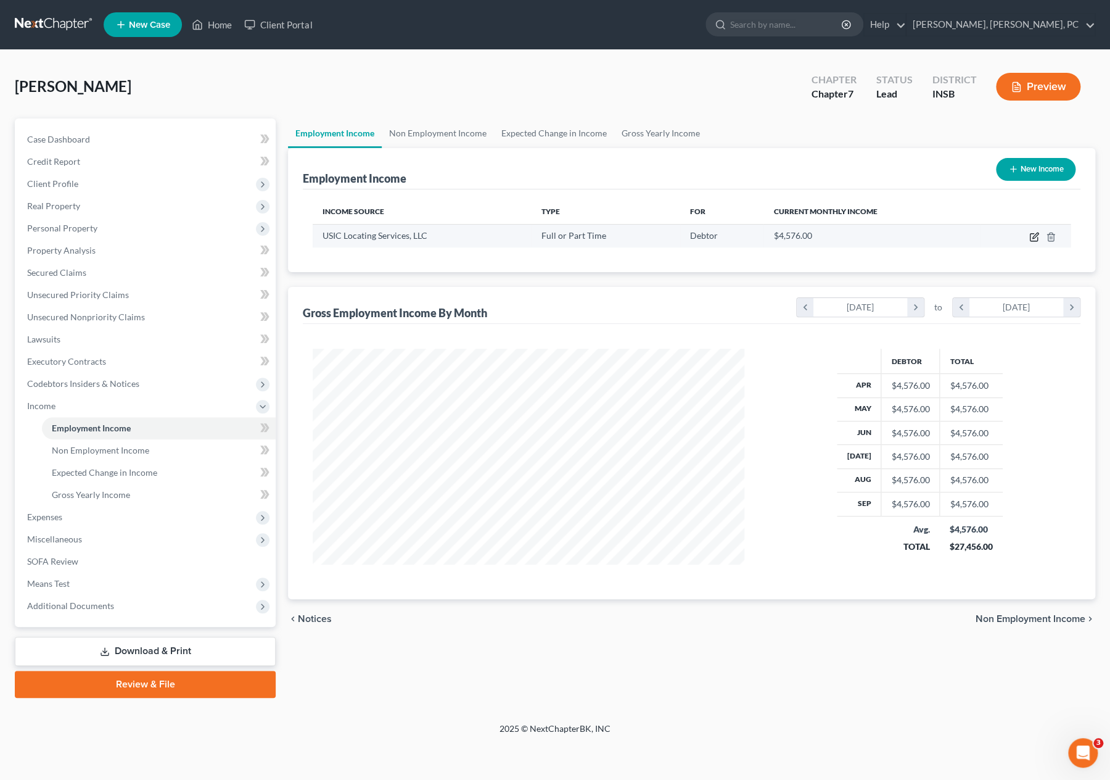
click at [1036, 237] on icon "button" at bounding box center [1034, 237] width 10 height 10
select select "0"
select select "15"
select select "1"
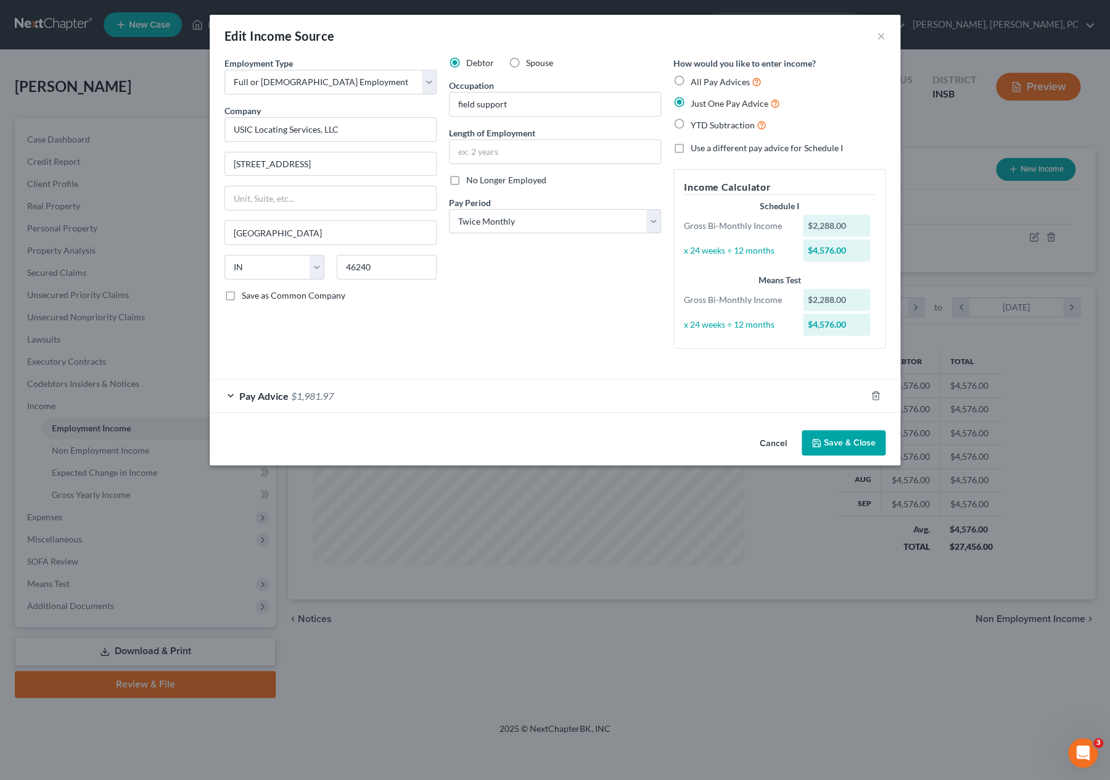
click at [231, 393] on div "Pay Advice $1,981.97" at bounding box center [538, 395] width 656 height 33
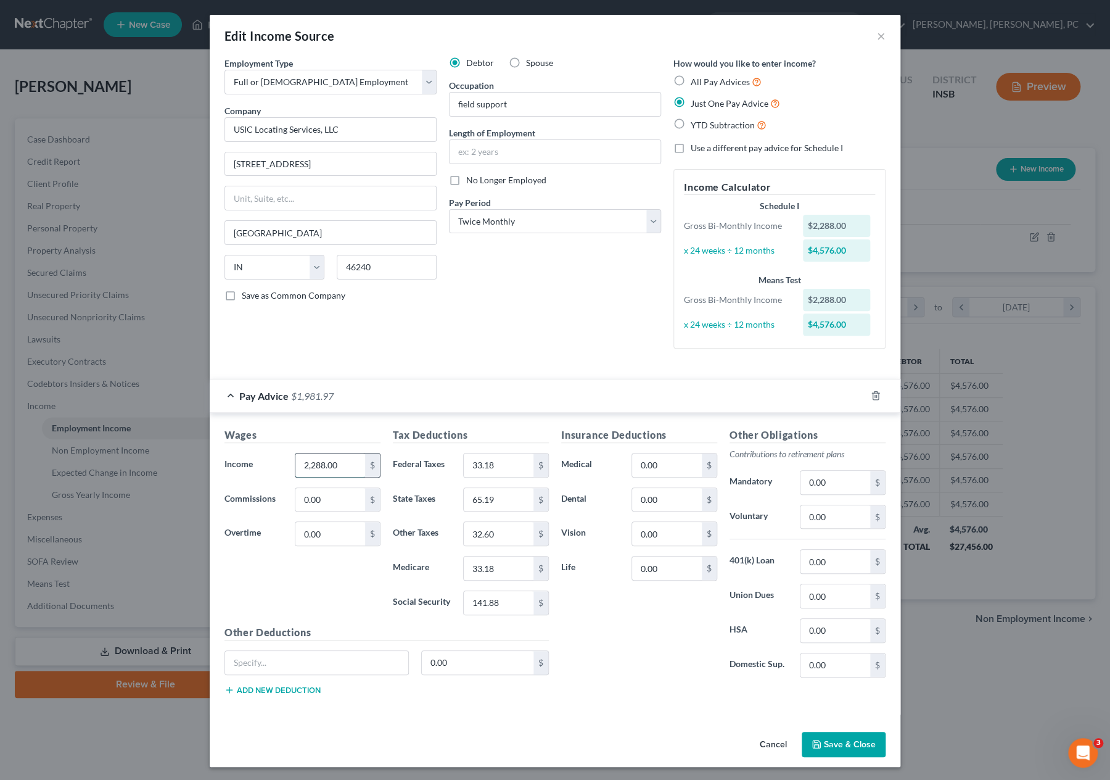
click at [334, 463] on input "2,288.00" at bounding box center [330, 464] width 70 height 23
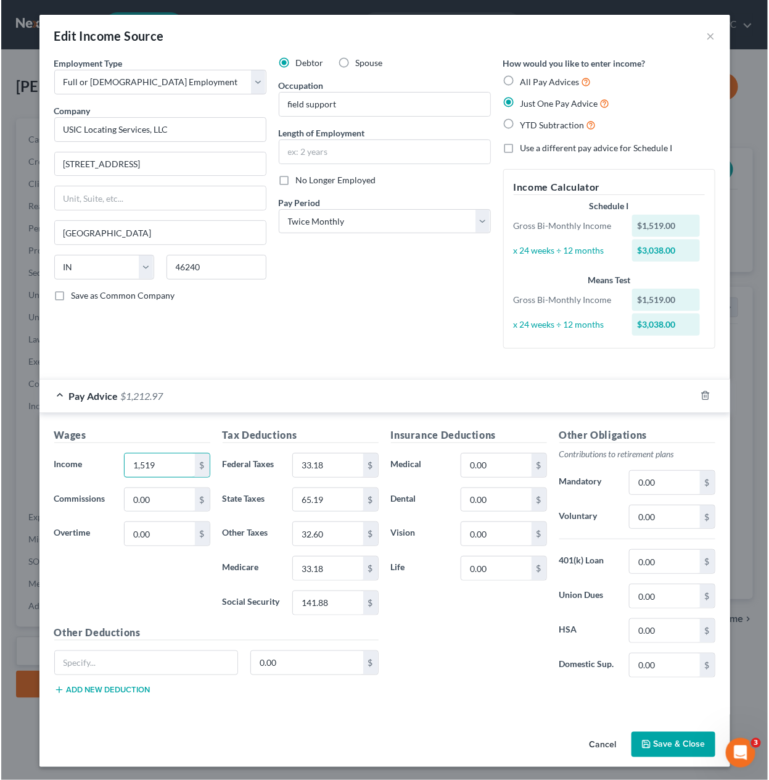
scroll to position [220, 308]
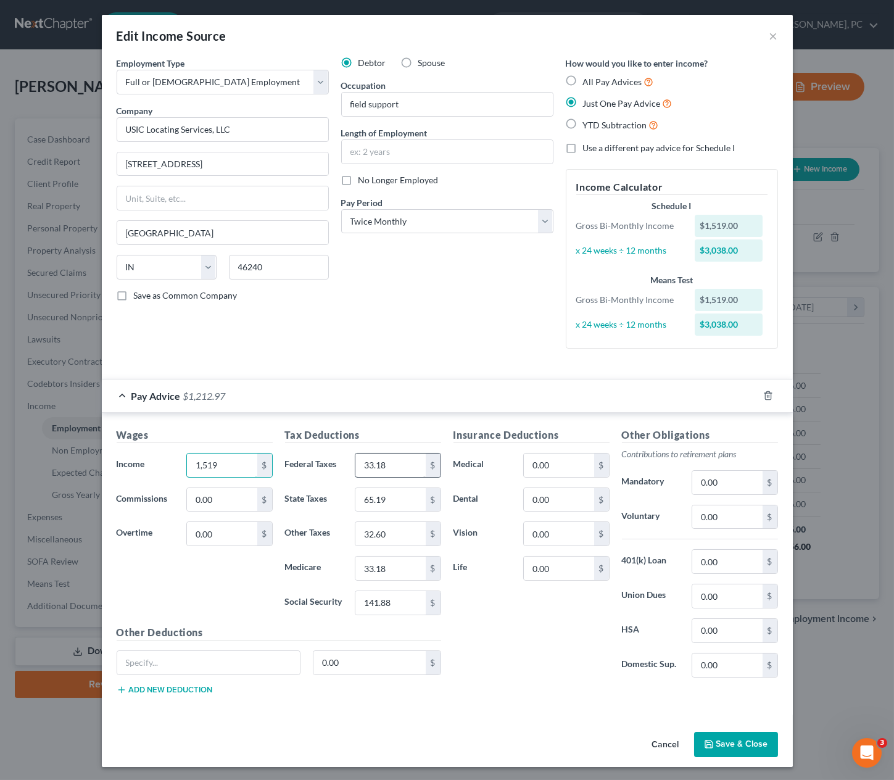
type input "1,519"
click at [386, 467] on input "33.18" at bounding box center [390, 464] width 70 height 23
type input "21.07"
type input "42.14"
click at [381, 562] on input "33.18" at bounding box center [390, 567] width 70 height 23
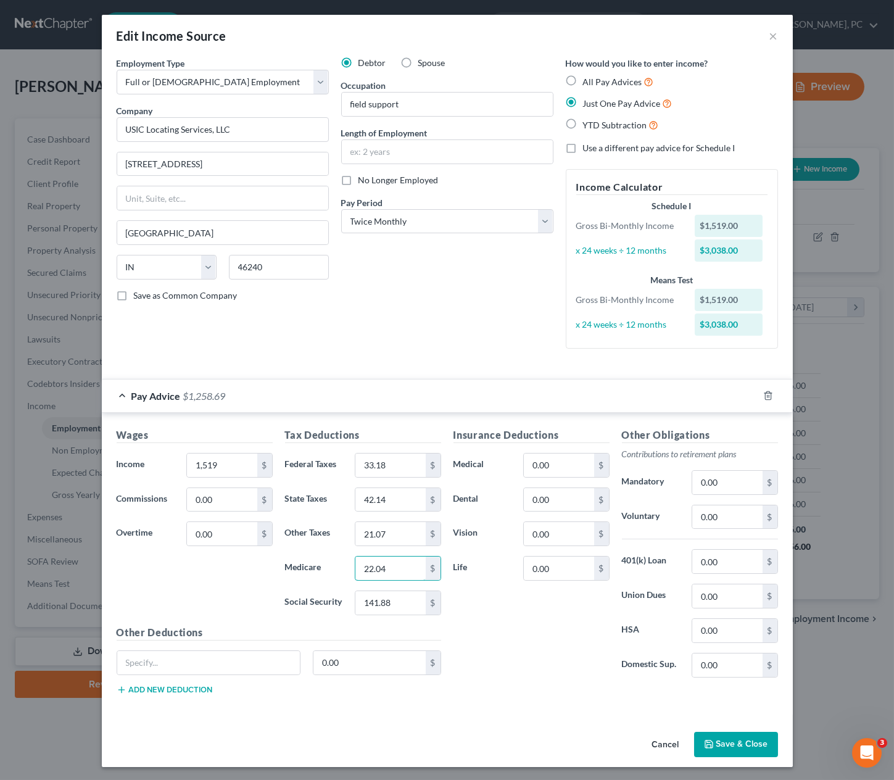
type input "22.04"
click at [707, 742] on icon "button" at bounding box center [709, 744] width 10 height 10
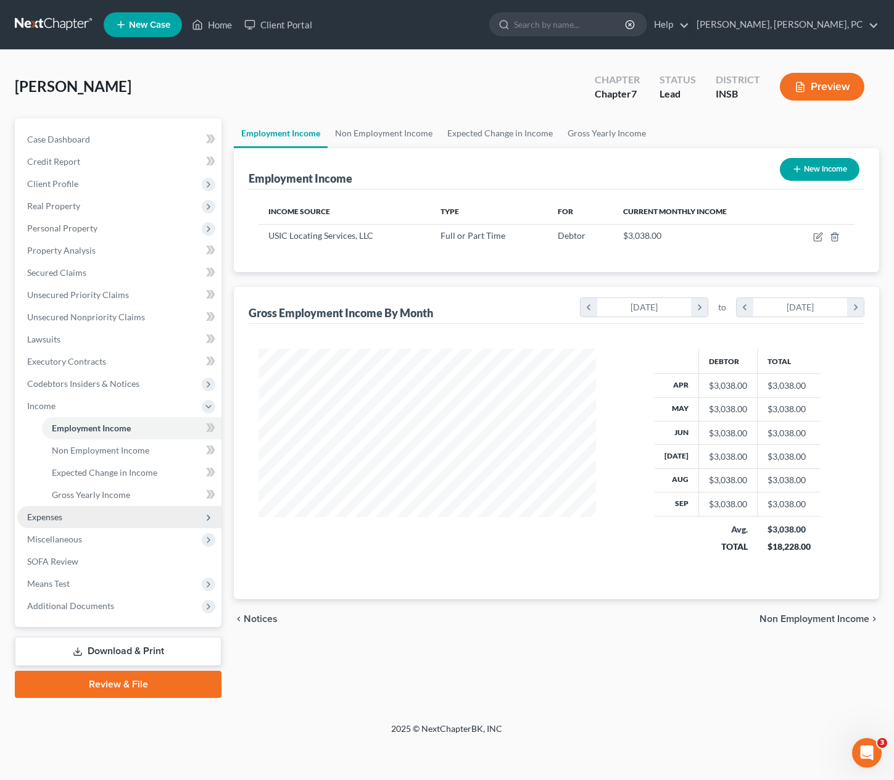
click at [59, 515] on span "Expenses" at bounding box center [44, 516] width 35 height 10
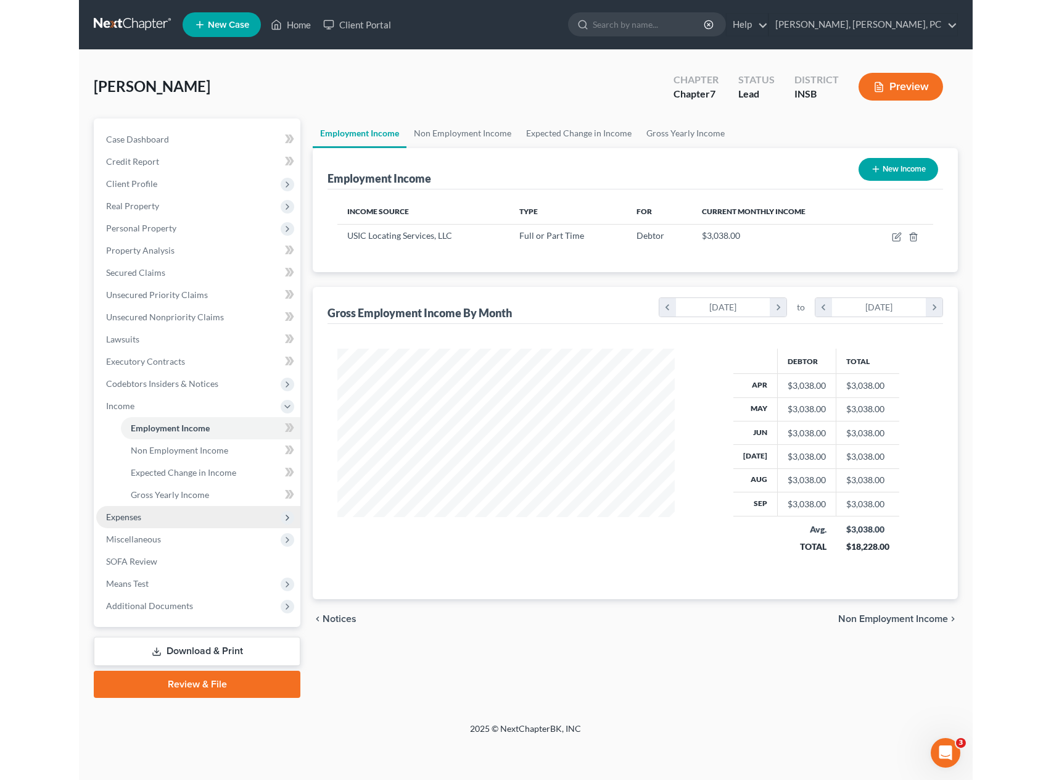
scroll to position [616543, 616406]
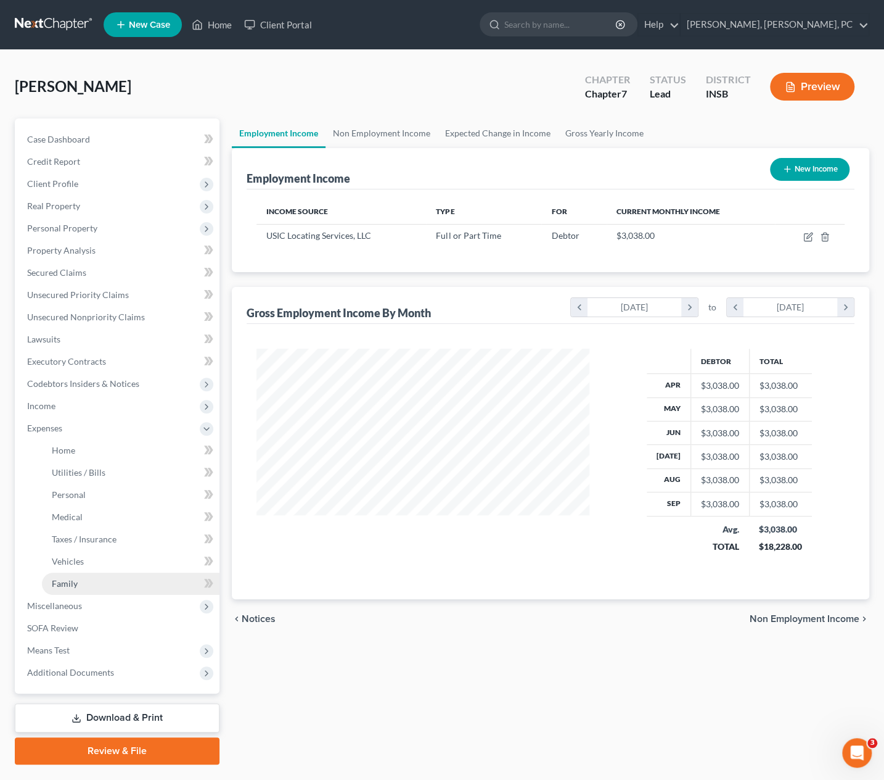
click at [68, 579] on span "Family" at bounding box center [65, 583] width 26 height 10
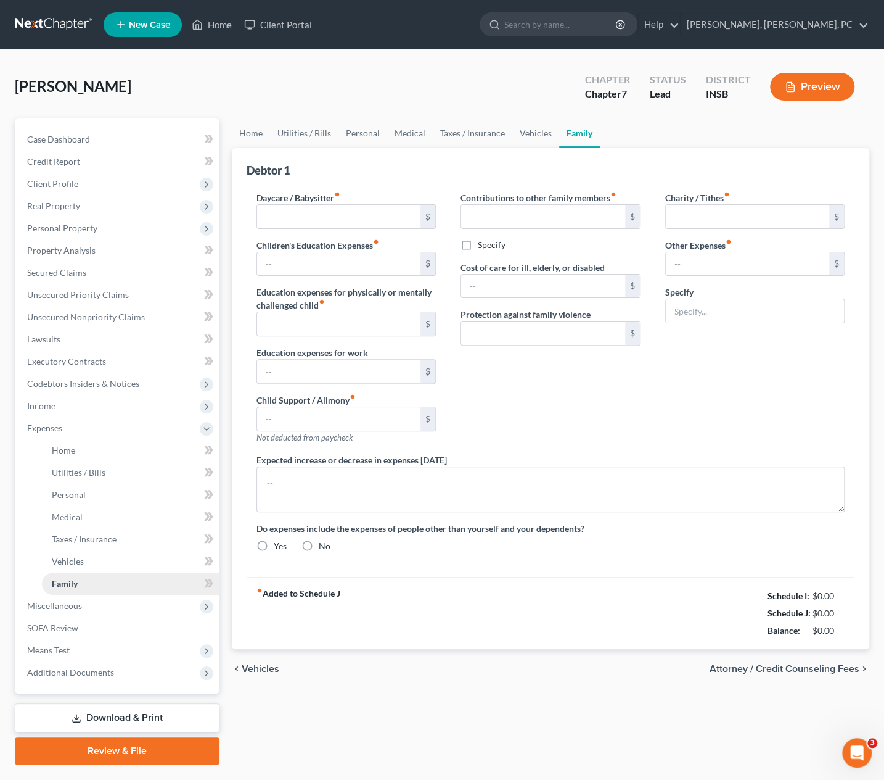
type input "0.00"
type input "100.00"
type input "0.00"
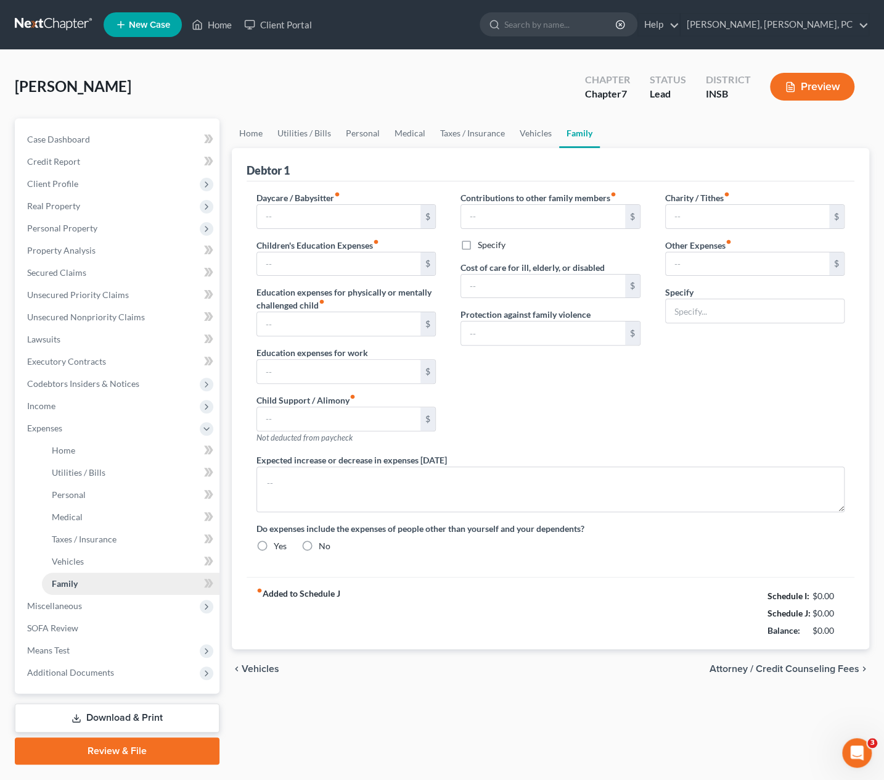
type input "0.00"
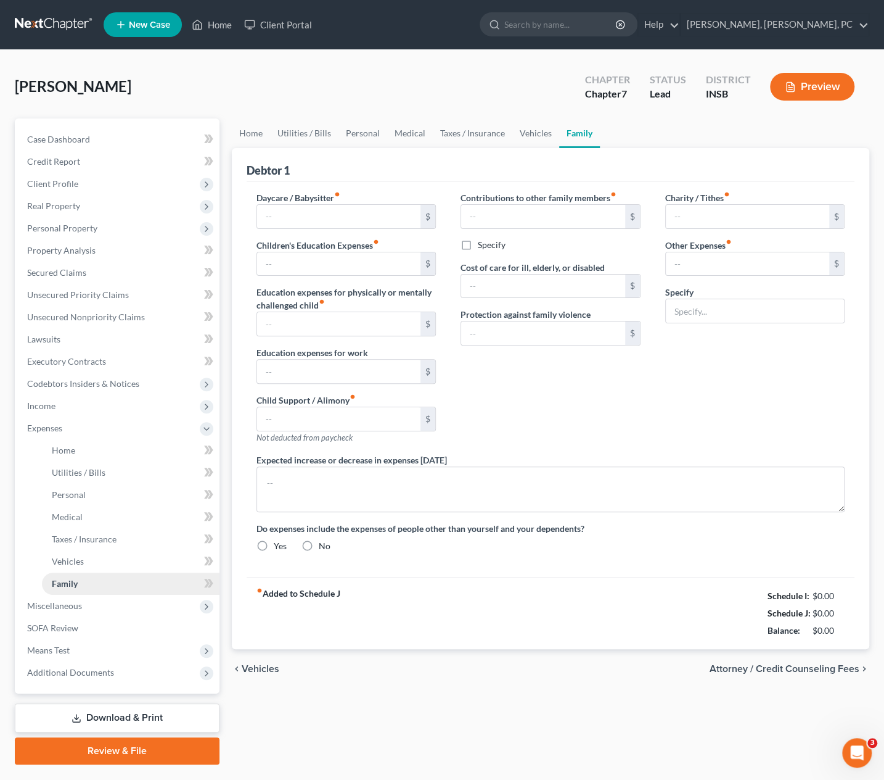
radio input "true"
click at [294, 260] on input "100.00" at bounding box center [339, 263] width 164 height 23
type input "0"
click at [526, 131] on link "Vehicles" at bounding box center [536, 133] width 47 height 30
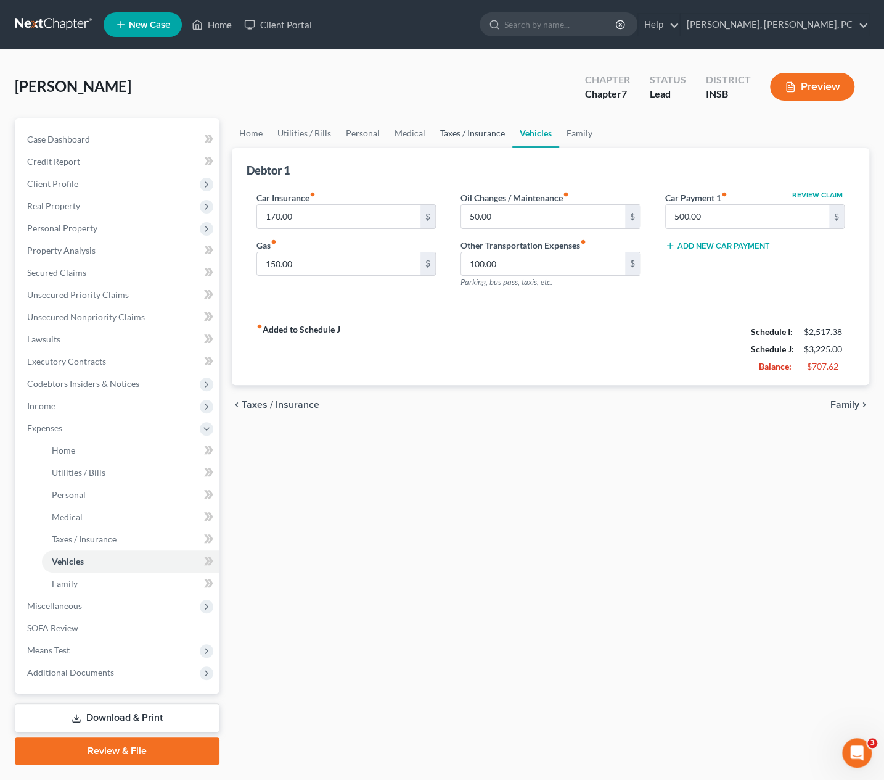
click at [471, 133] on link "Taxes / Insurance" at bounding box center [473, 133] width 80 height 30
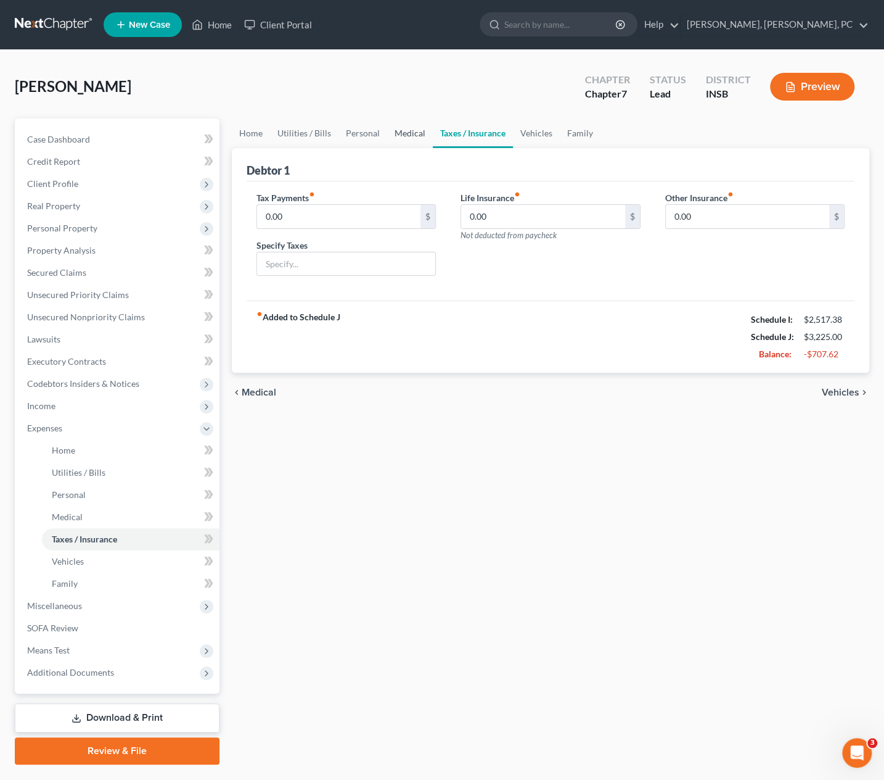
click at [398, 131] on link "Medical" at bounding box center [410, 133] width 46 height 30
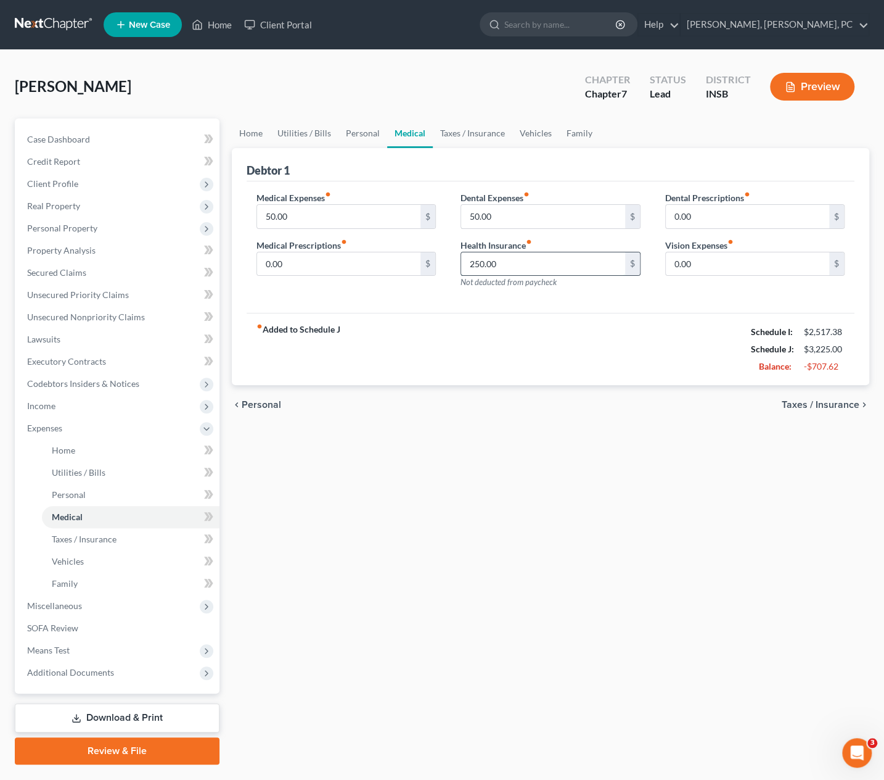
click at [494, 263] on input "250.00" at bounding box center [543, 263] width 164 height 23
click at [361, 133] on link "Personal" at bounding box center [363, 133] width 49 height 30
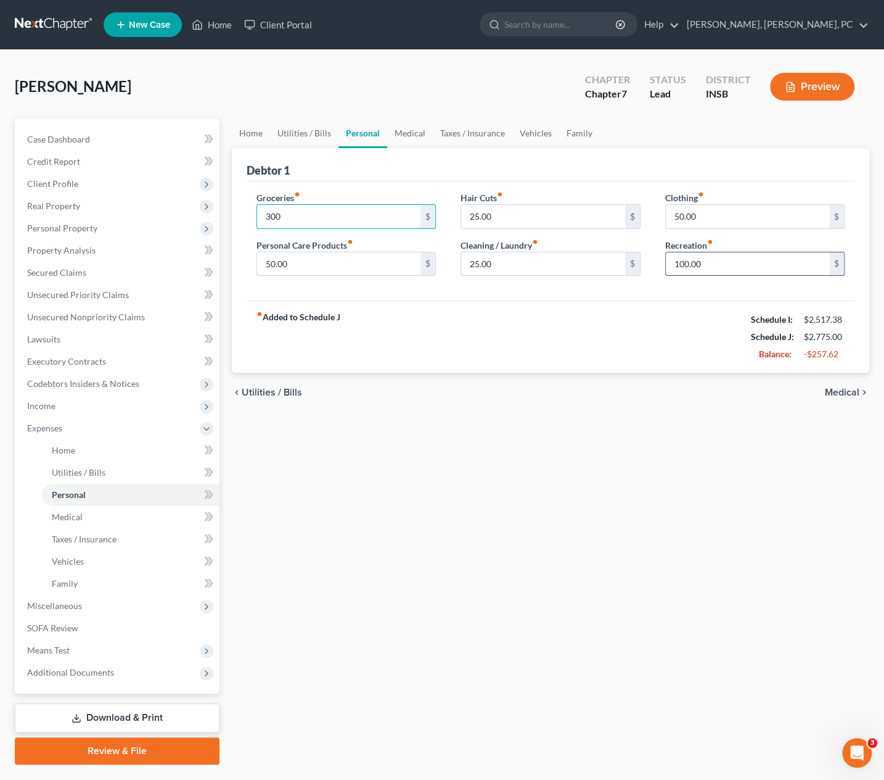
type input "300"
click at [711, 263] on input "100.00" at bounding box center [748, 263] width 164 height 23
click at [309, 128] on link "Utilities / Bills" at bounding box center [304, 133] width 68 height 30
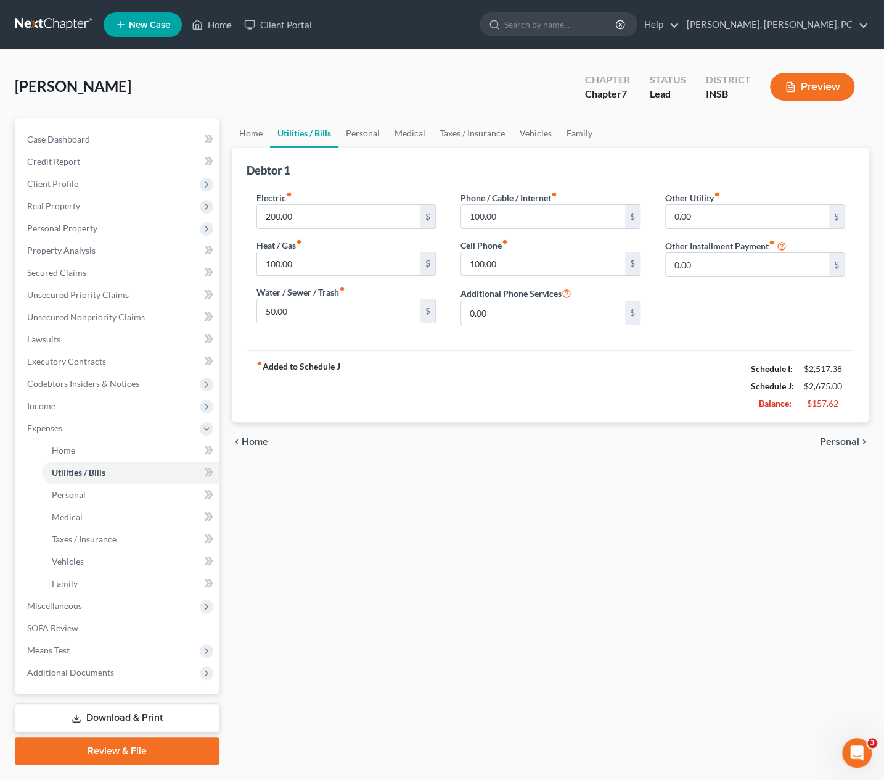
click at [104, 712] on link "Download & Print" at bounding box center [117, 717] width 205 height 29
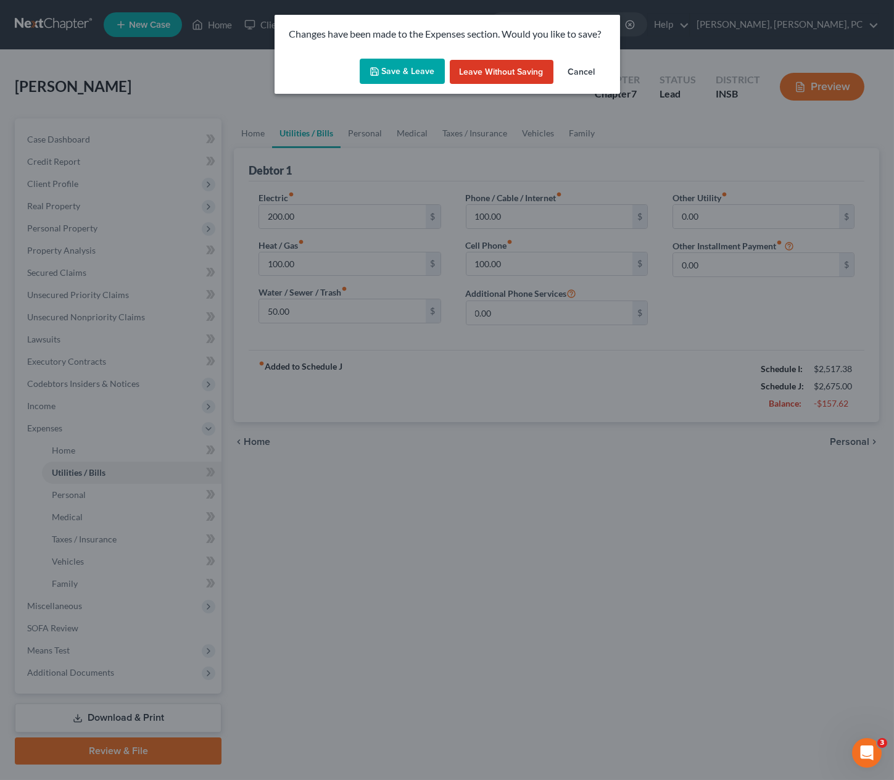
click at [406, 60] on button "Save & Leave" at bounding box center [402, 72] width 85 height 26
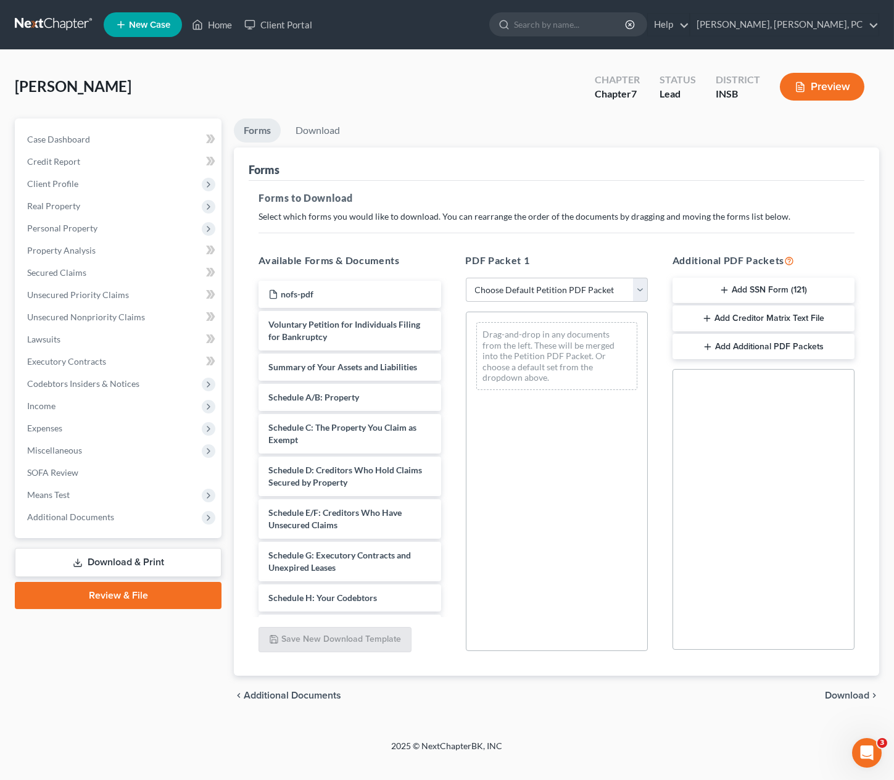
click at [514, 288] on select "Choose Default Petition PDF Packet Complete Bankruptcy Petition (all forms and …" at bounding box center [557, 290] width 182 height 25
select select "0"
click at [466, 278] on select "Choose Default Petition PDF Packet Complete Bankruptcy Petition (all forms and …" at bounding box center [557, 290] width 182 height 25
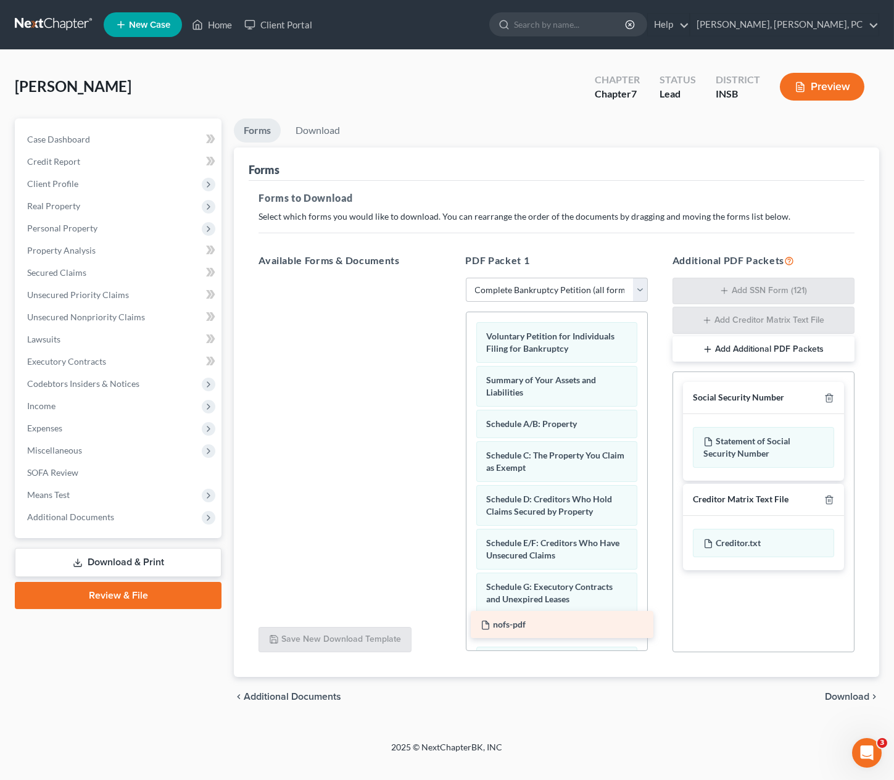
drag, startPoint x: 336, startPoint y: 290, endPoint x: 549, endPoint y: 621, distance: 393.7
click at [450, 278] on div "nofs-pdf nofs-pdf" at bounding box center [350, 278] width 202 height 0
click at [315, 128] on link "Download" at bounding box center [318, 130] width 64 height 24
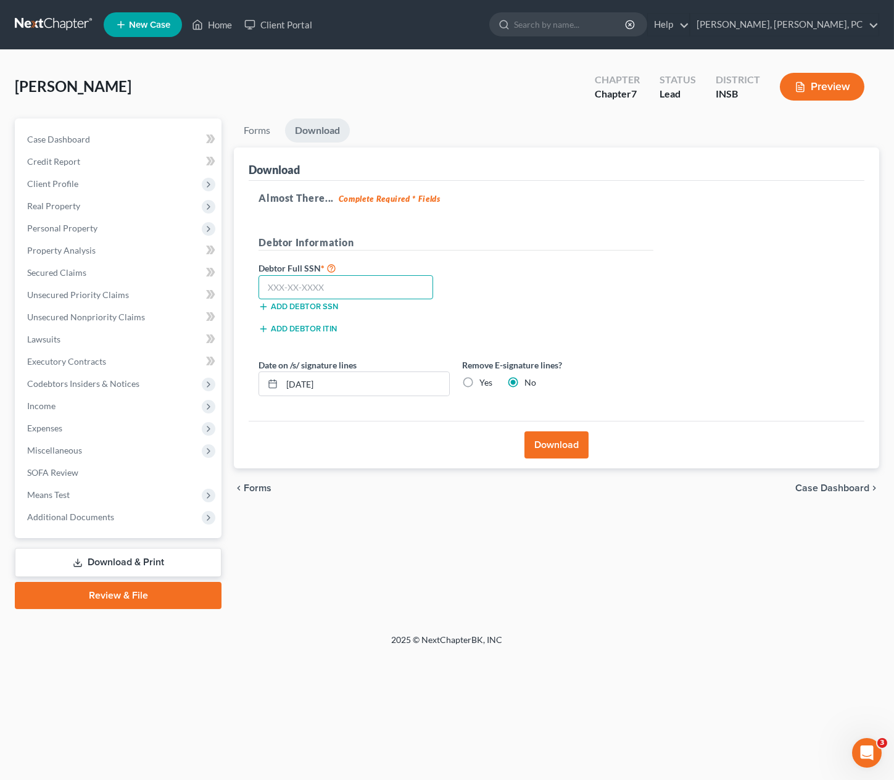
paste input "307-06-8366"
click at [298, 287] on input "307-06-8366" at bounding box center [345, 287] width 175 height 25
type input "307-06-8366"
click at [538, 441] on button "Download" at bounding box center [556, 444] width 64 height 27
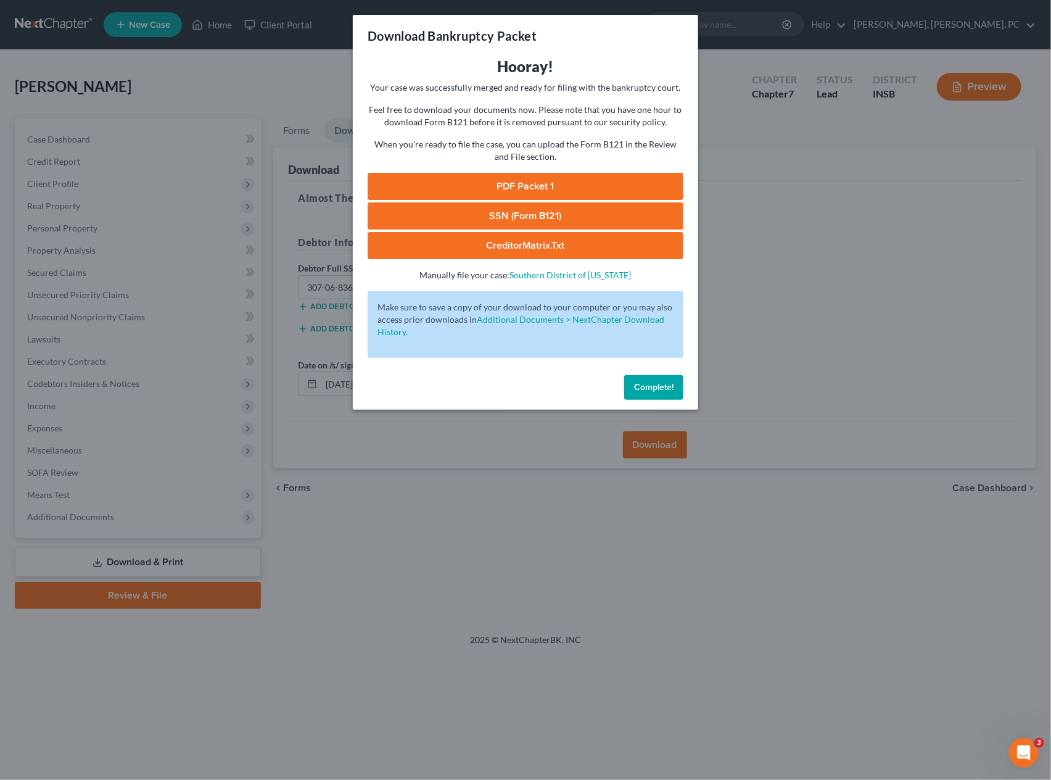
click at [550, 175] on link "PDF Packet 1" at bounding box center [526, 186] width 316 height 27
click at [648, 382] on span "Complete!" at bounding box center [653, 387] width 39 height 10
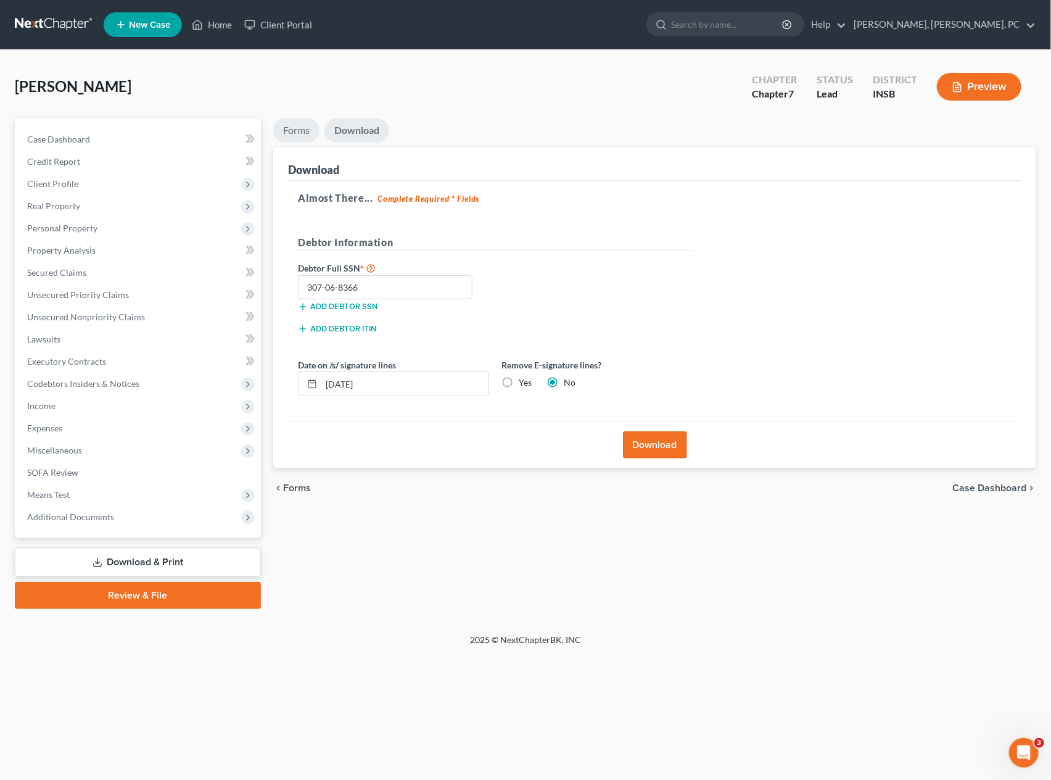
click at [295, 125] on link "Forms" at bounding box center [296, 130] width 46 height 24
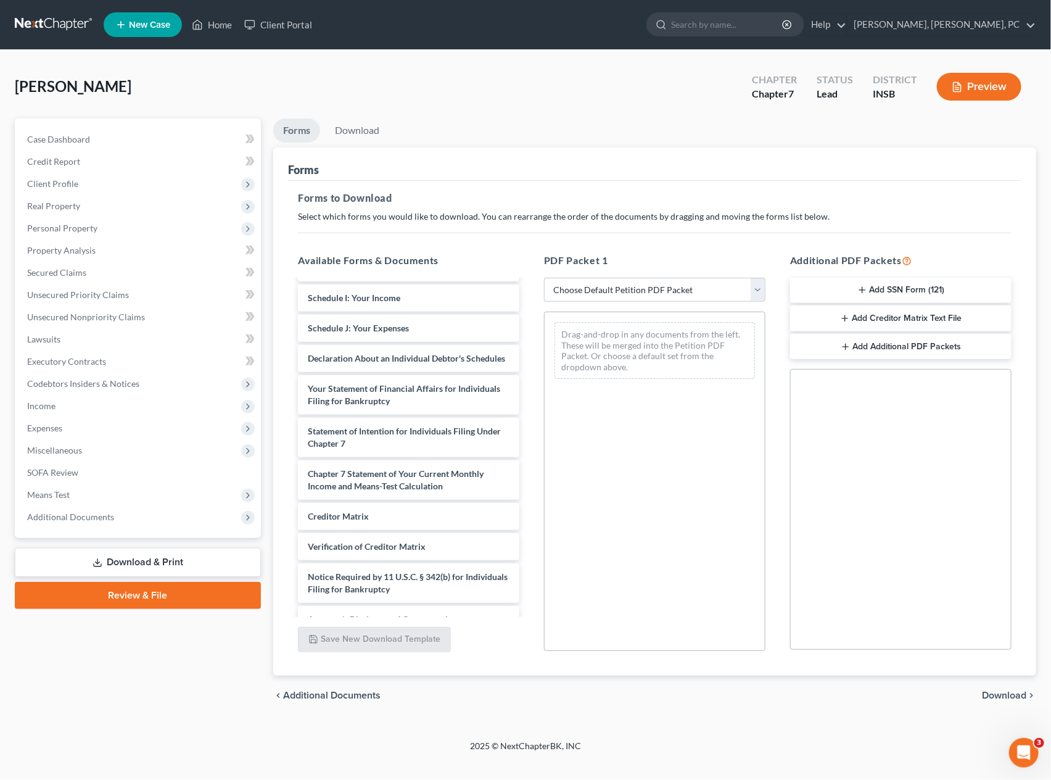
scroll to position [318, 0]
click at [376, 476] on div "Chapter 7 Statement of Your Current Monthly Income and Means-Test Calculation" at bounding box center [408, 478] width 221 height 39
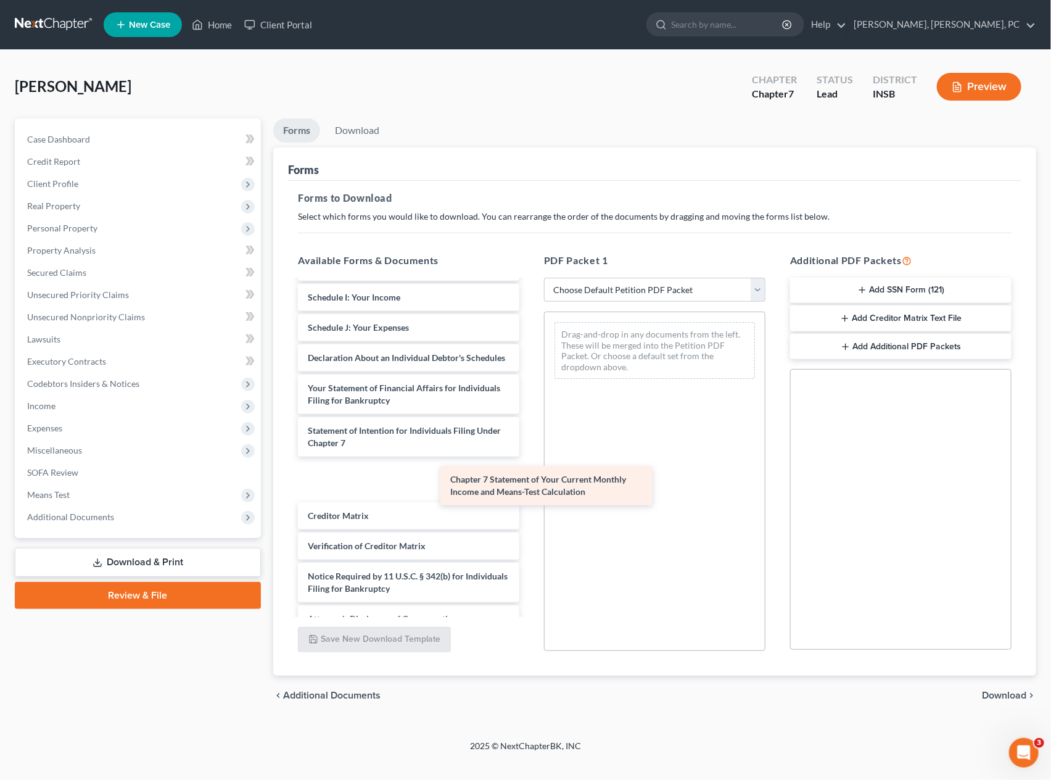
scroll to position [306, 0]
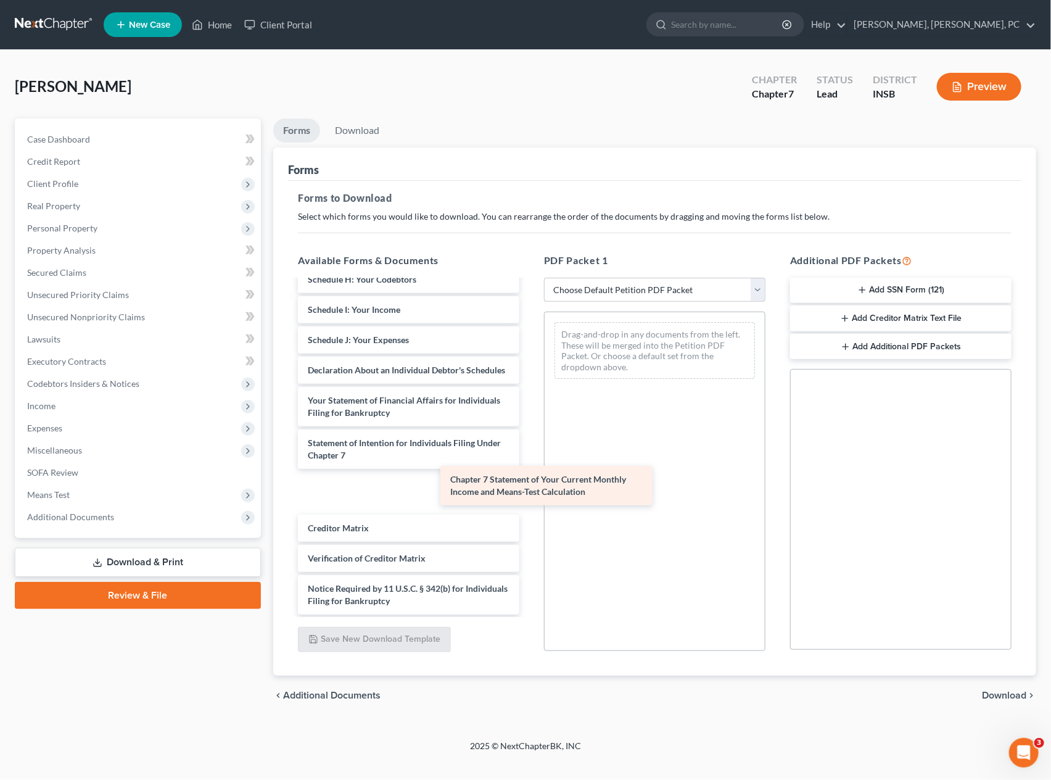
drag, startPoint x: 376, startPoint y: 476, endPoint x: 616, endPoint y: 475, distance: 239.9
click at [529, 475] on div "Chapter 7 Statement of Your Current Monthly Income and Means-Test Calculation n…" at bounding box center [408, 310] width 241 height 670
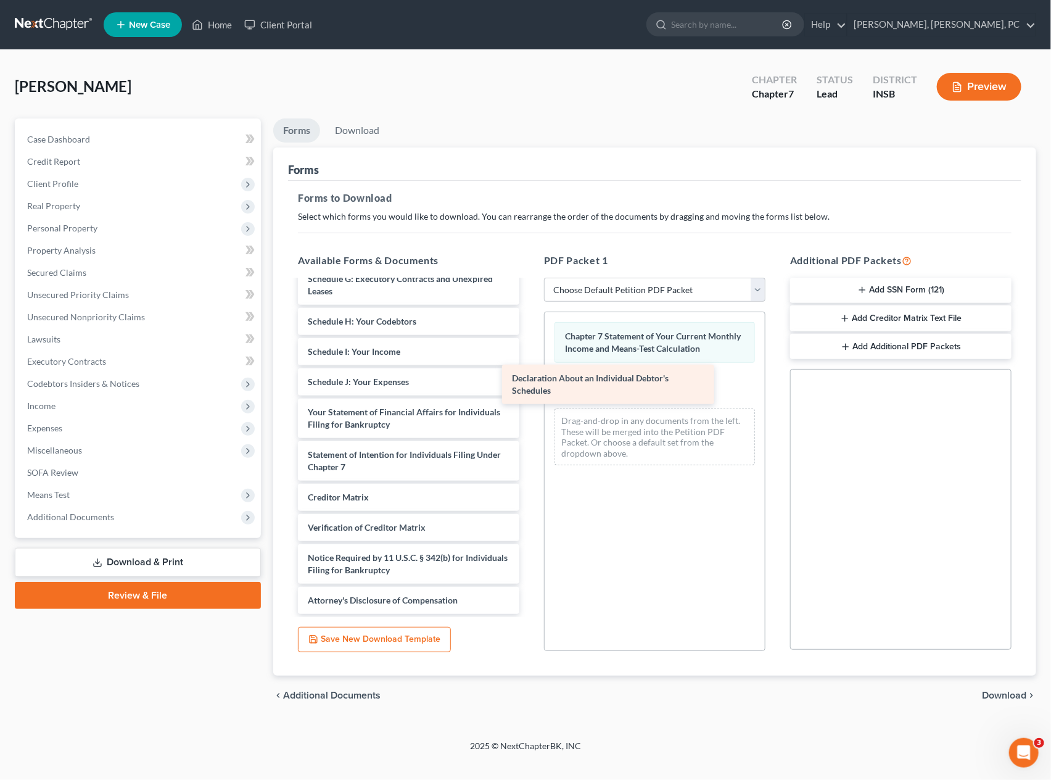
scroll to position [263, 0]
drag, startPoint x: 377, startPoint y: 375, endPoint x: 637, endPoint y: 390, distance: 260.7
click at [529, 390] on div "Declaration About an Individual Debtor's Schedules nofs-pdf Voluntary Petition …" at bounding box center [408, 315] width 241 height 597
click at [367, 126] on link "Download" at bounding box center [357, 130] width 64 height 24
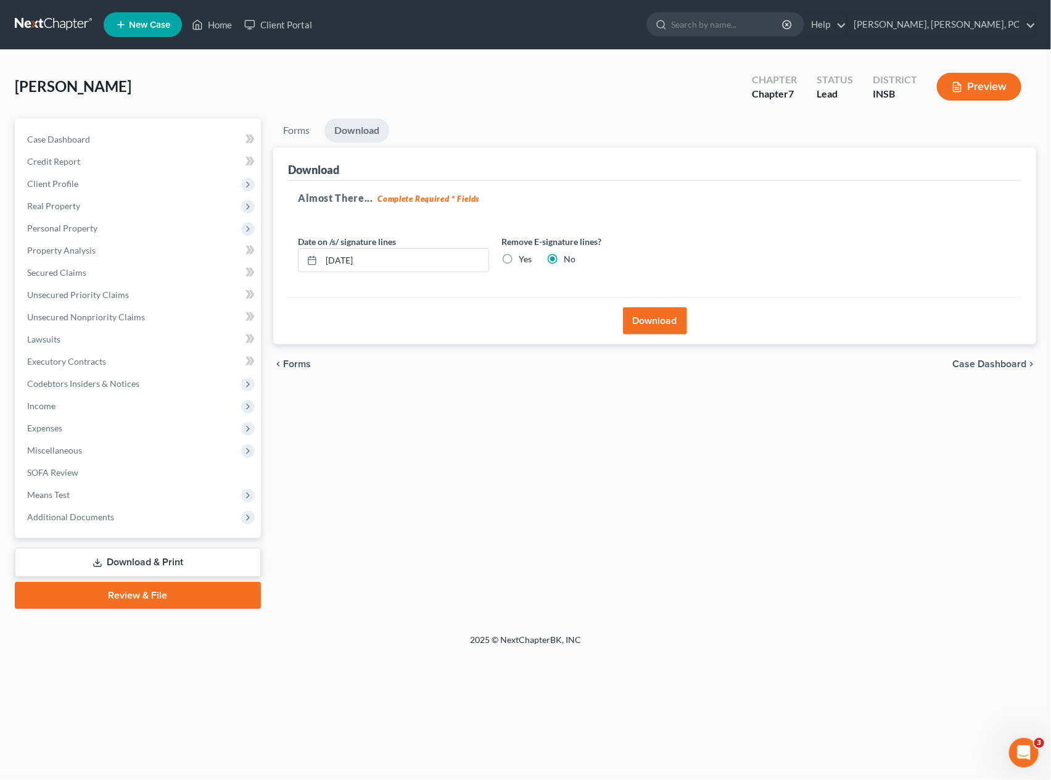
click at [653, 310] on button "Download" at bounding box center [655, 320] width 64 height 27
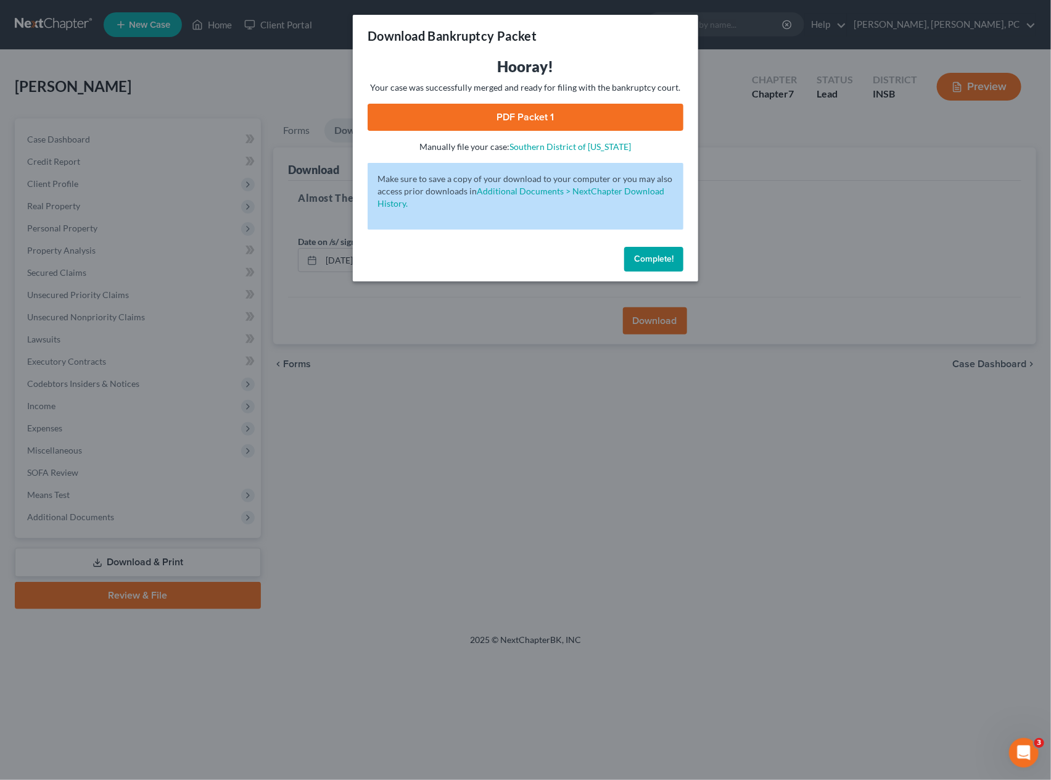
click at [575, 114] on link "PDF Packet 1" at bounding box center [526, 117] width 316 height 27
click at [635, 258] on span "Complete!" at bounding box center [653, 258] width 39 height 10
